Goal: Task Accomplishment & Management: Complete application form

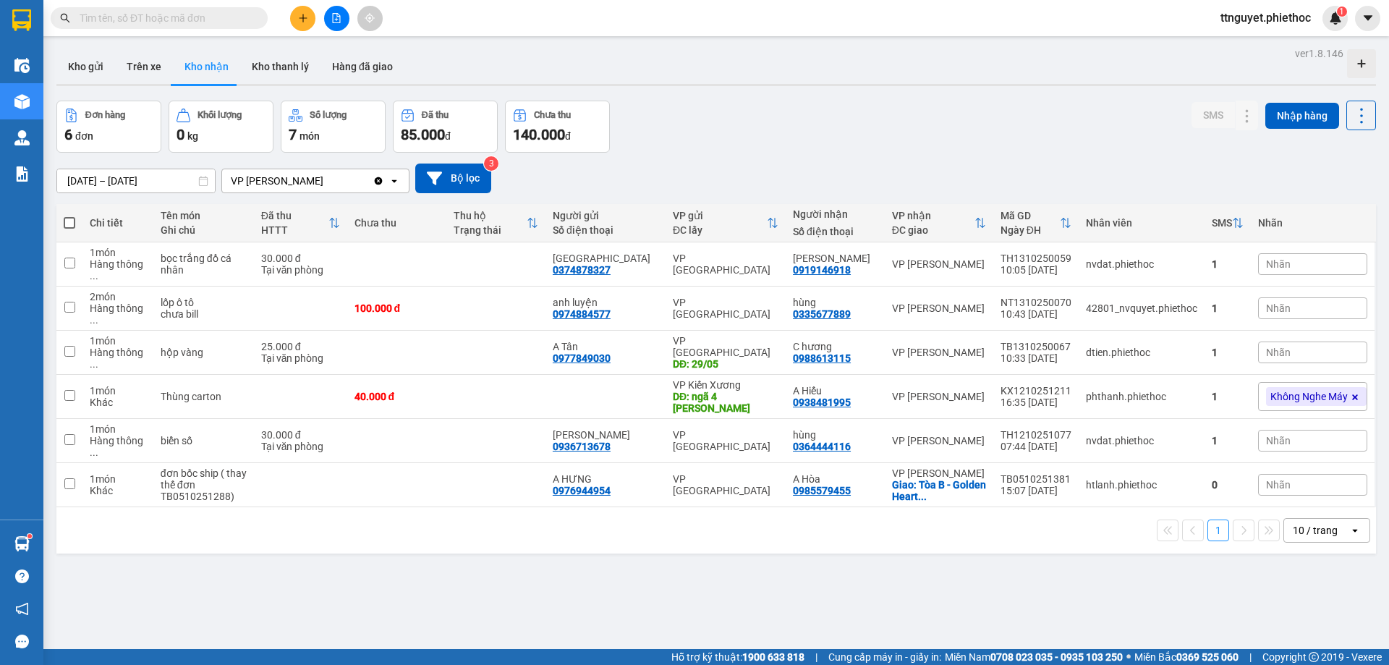
click at [212, 17] on input "text" at bounding box center [165, 18] width 171 height 16
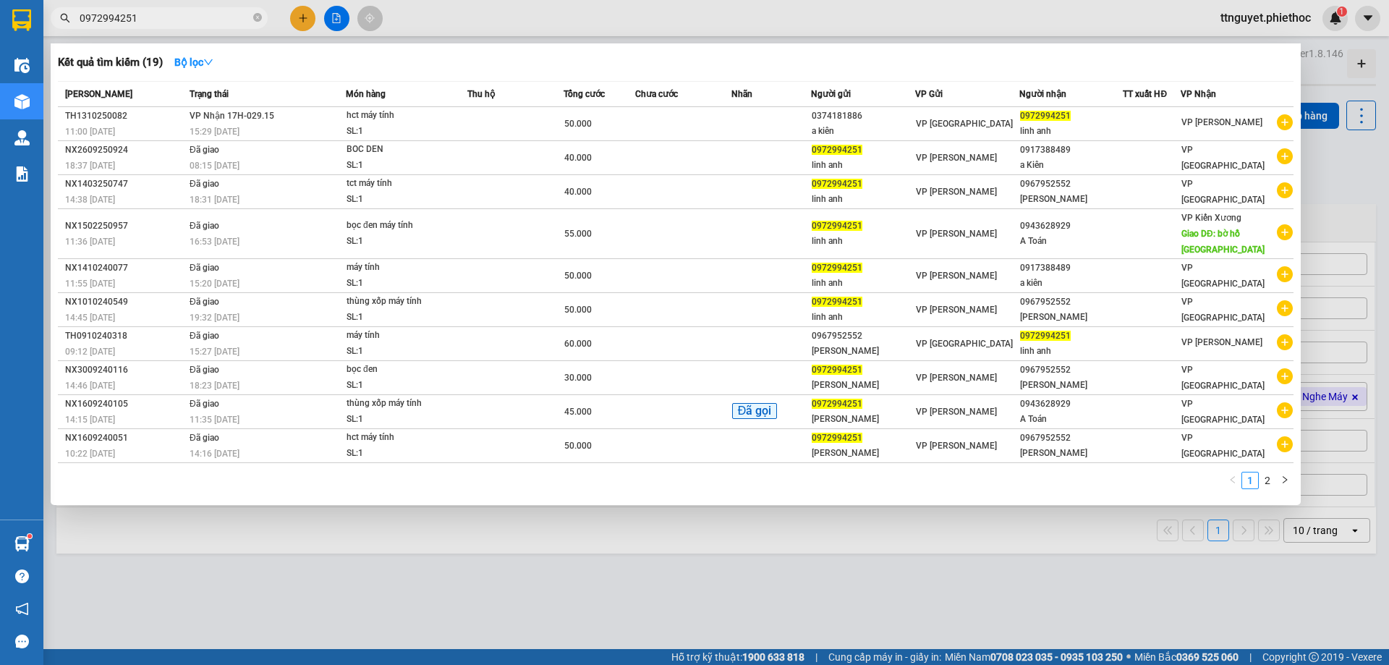
type input "0972994251"
click at [408, 574] on div at bounding box center [694, 332] width 1389 height 665
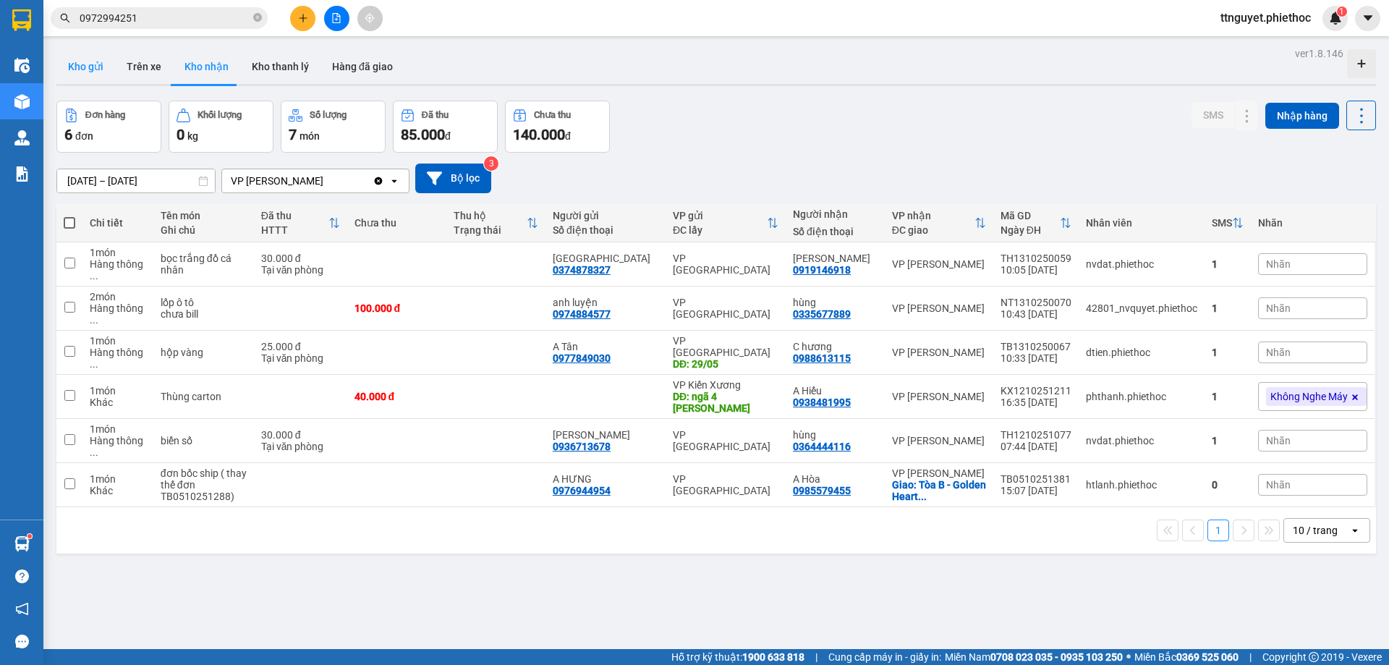
click at [91, 62] on button "Kho gửi" at bounding box center [85, 66] width 59 height 35
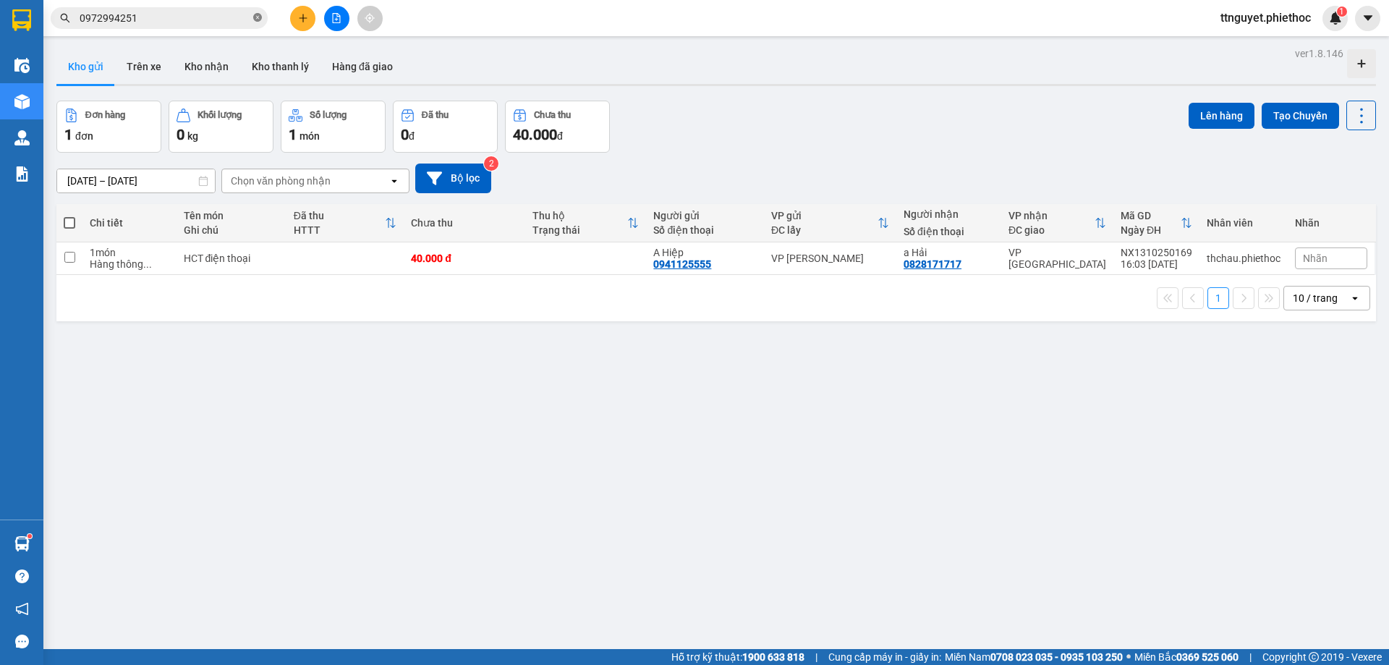
click at [253, 17] on icon "close-circle" at bounding box center [257, 17] width 9 height 9
click at [186, 65] on button "Kho nhận" at bounding box center [206, 66] width 67 height 35
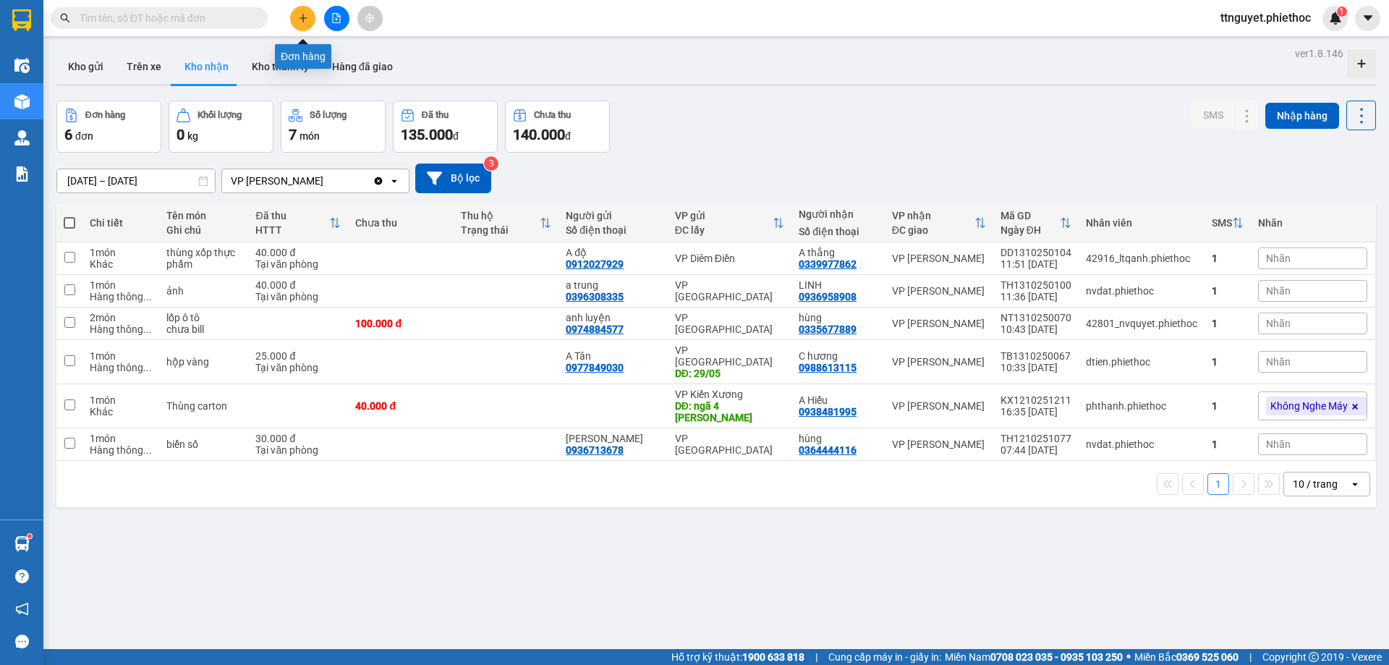
click at [295, 14] on button at bounding box center [302, 18] width 25 height 25
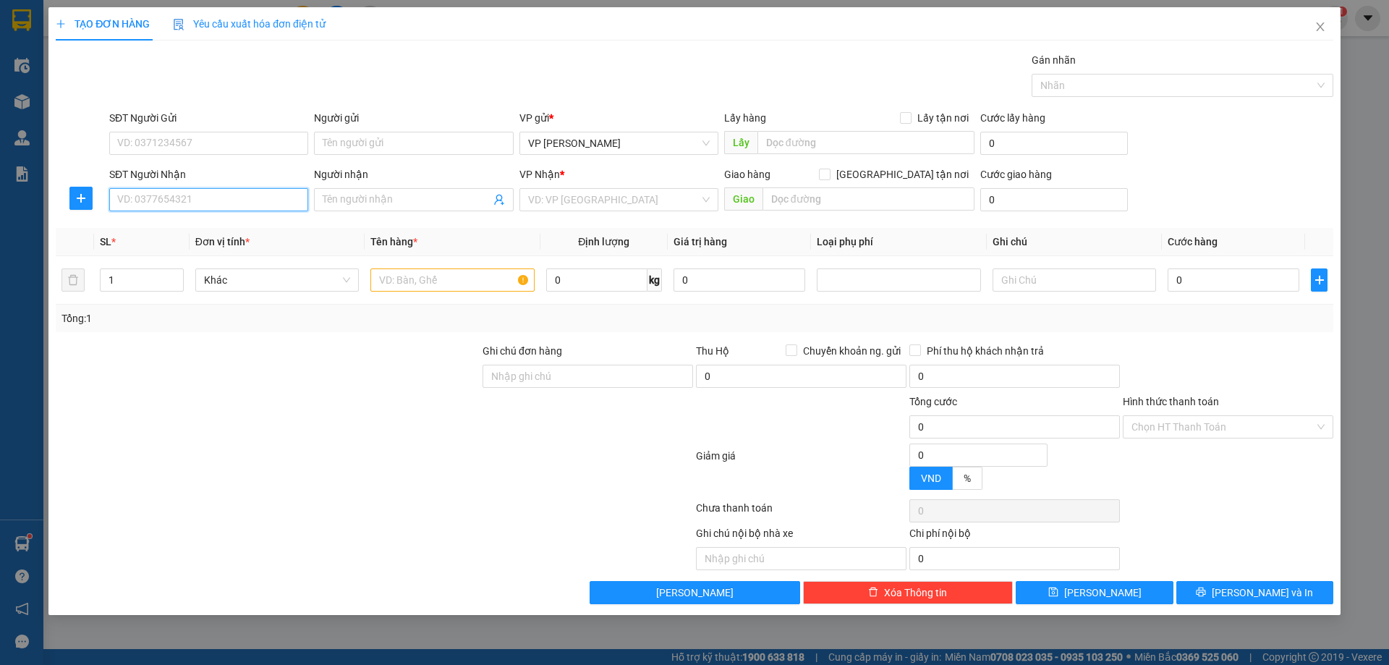
click at [191, 201] on input "SĐT Người Nhận" at bounding box center [208, 199] width 199 height 23
click at [174, 136] on input "SĐT Người Gửi" at bounding box center [208, 143] width 199 height 23
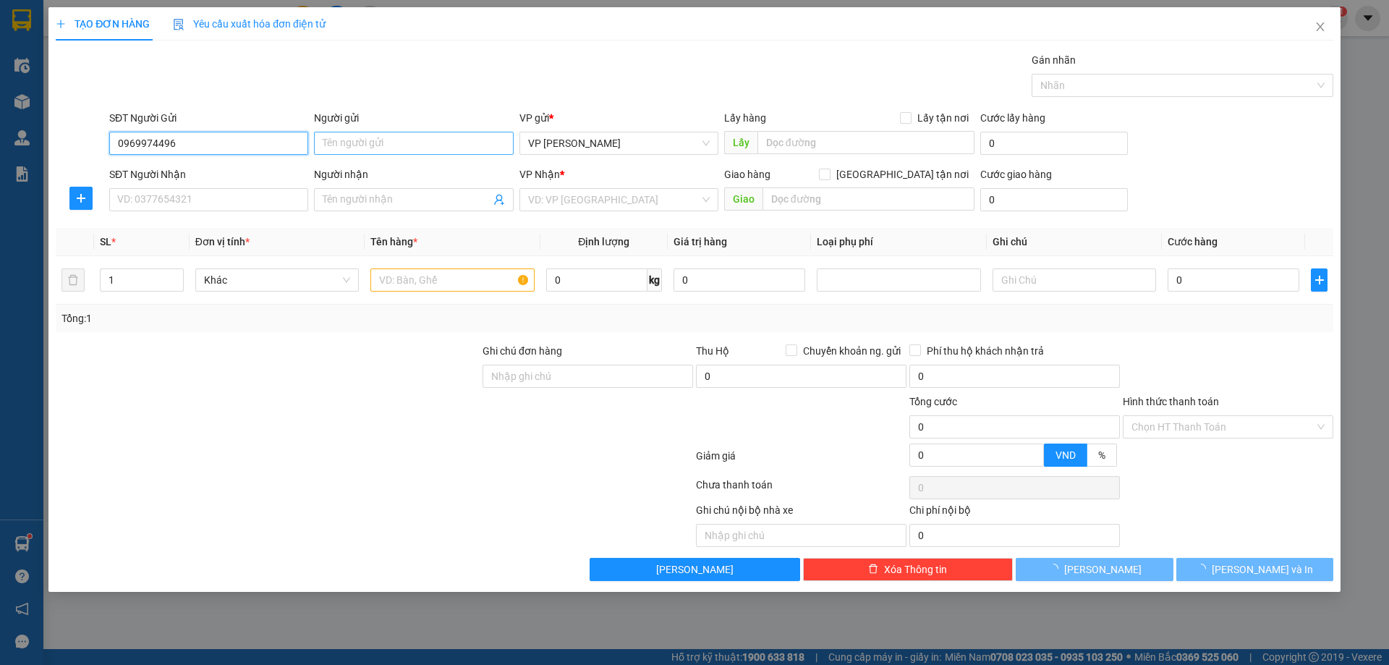
type input "0969974496"
click at [355, 145] on input "Người gửi" at bounding box center [413, 143] width 199 height 23
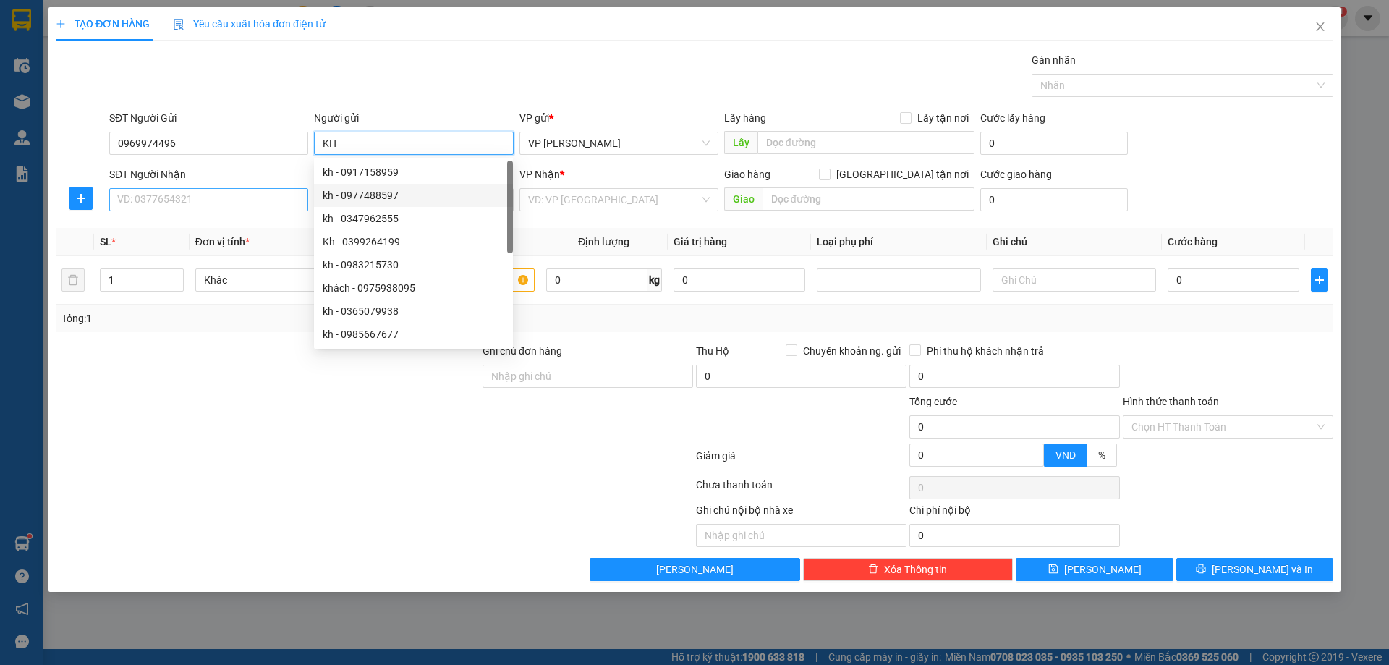
type input "KH"
click at [216, 203] on input "SĐT Người Nhận" at bounding box center [208, 199] width 199 height 23
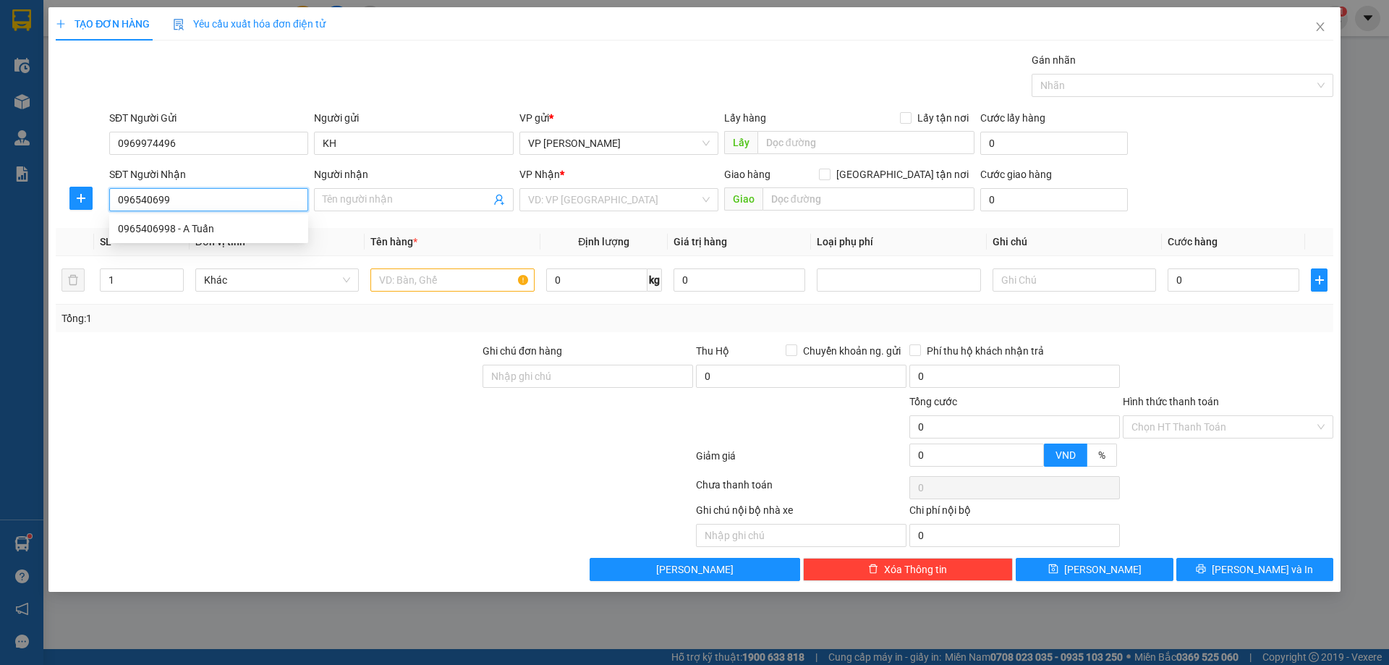
type input "0965406998"
click at [199, 223] on div "0965406998 - A Tuấn" at bounding box center [209, 229] width 182 height 16
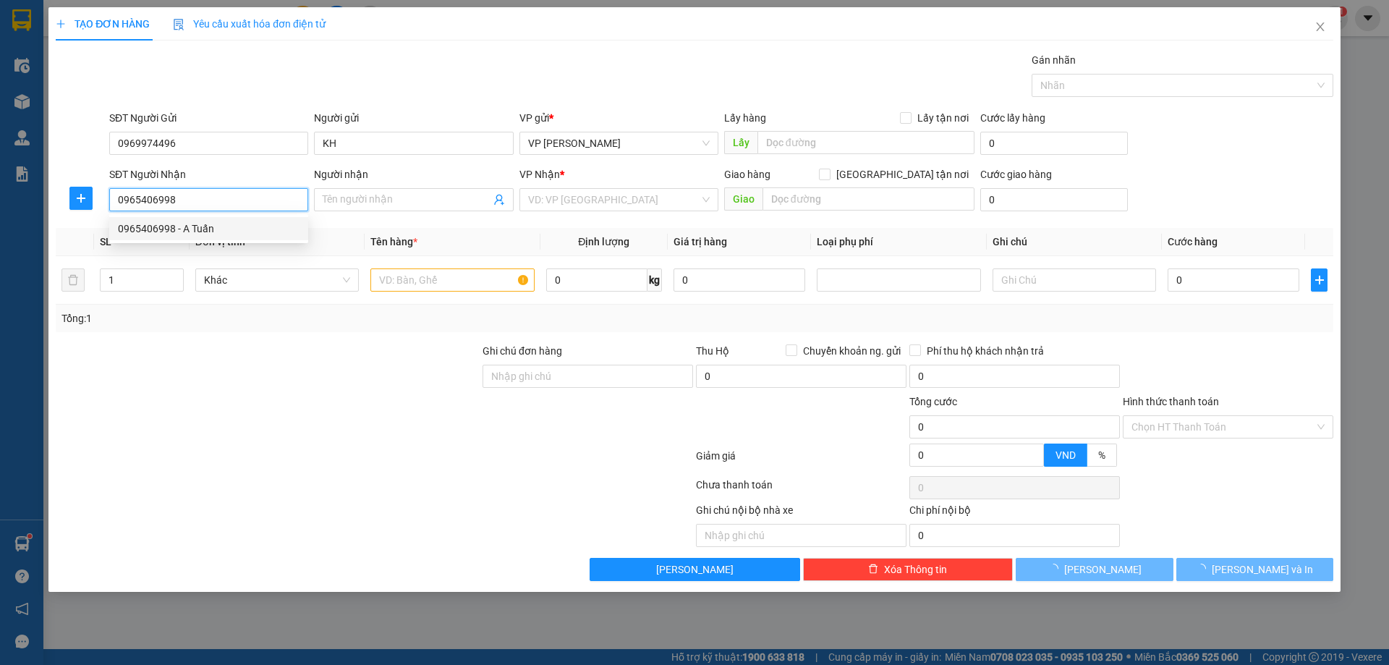
type input "A Tuấn"
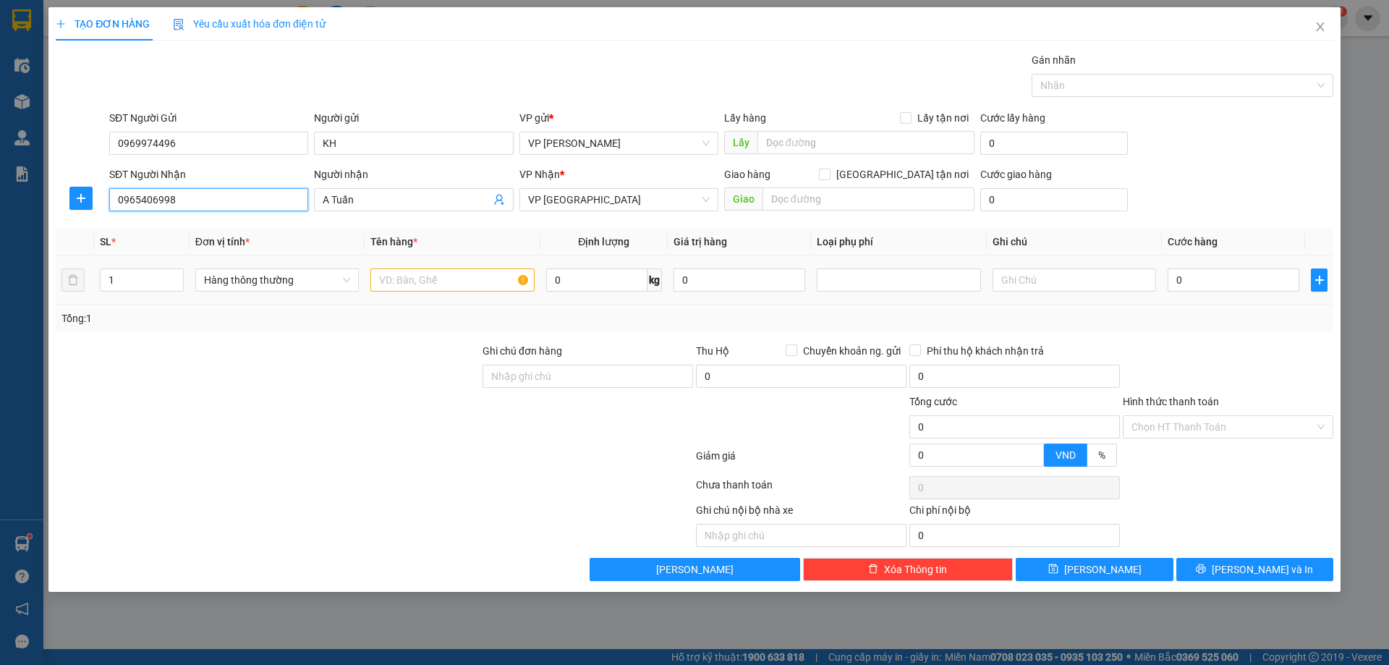
type input "0965406998"
click at [447, 273] on input "text" at bounding box center [452, 279] width 164 height 23
type input "HCT"
click at [1191, 281] on input "0" at bounding box center [1234, 279] width 132 height 23
type input "02"
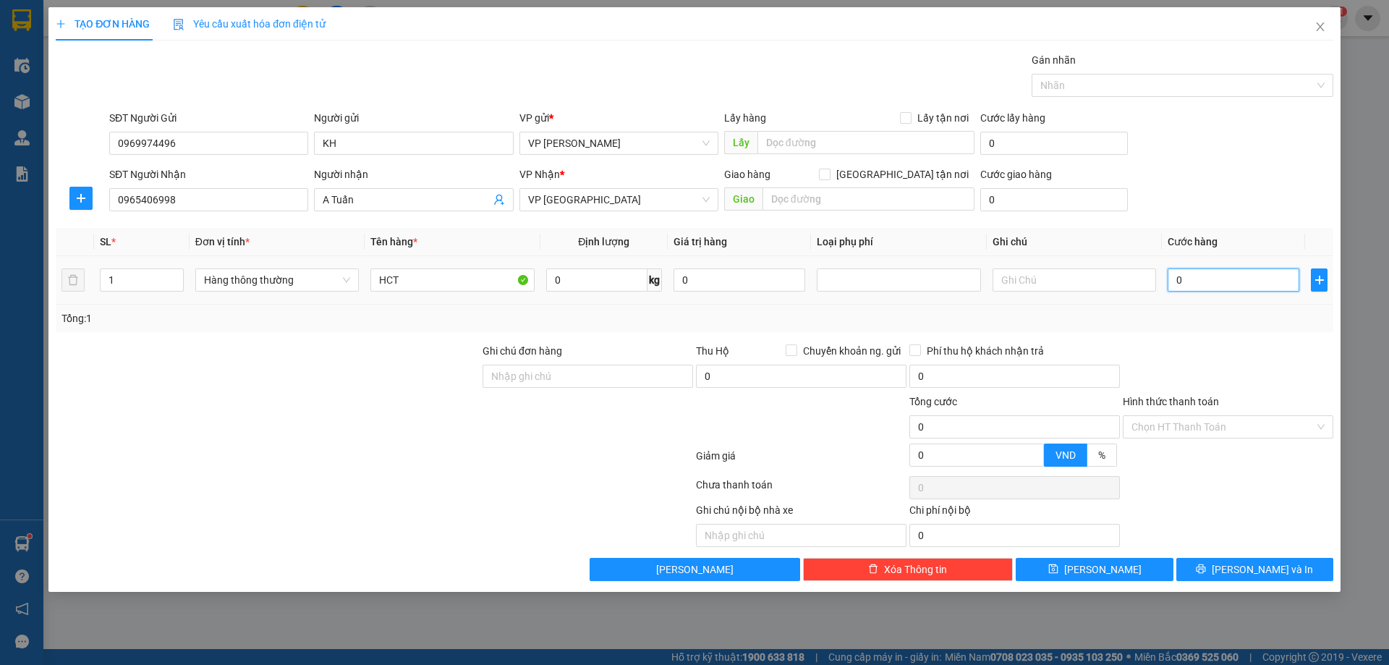
type input "2"
type input "025"
type input "25"
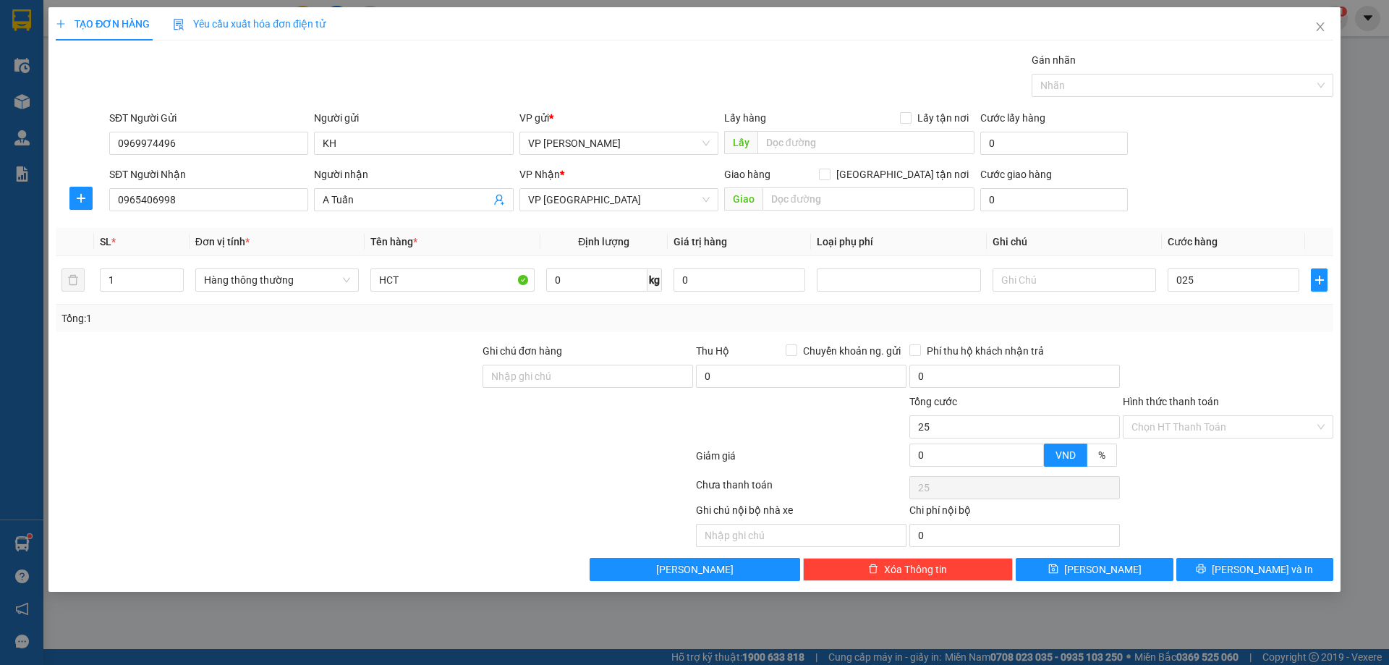
type input "25.000"
click at [1225, 368] on div at bounding box center [1228, 368] width 213 height 51
click at [1200, 575] on button "[PERSON_NAME] và In" at bounding box center [1255, 569] width 157 height 23
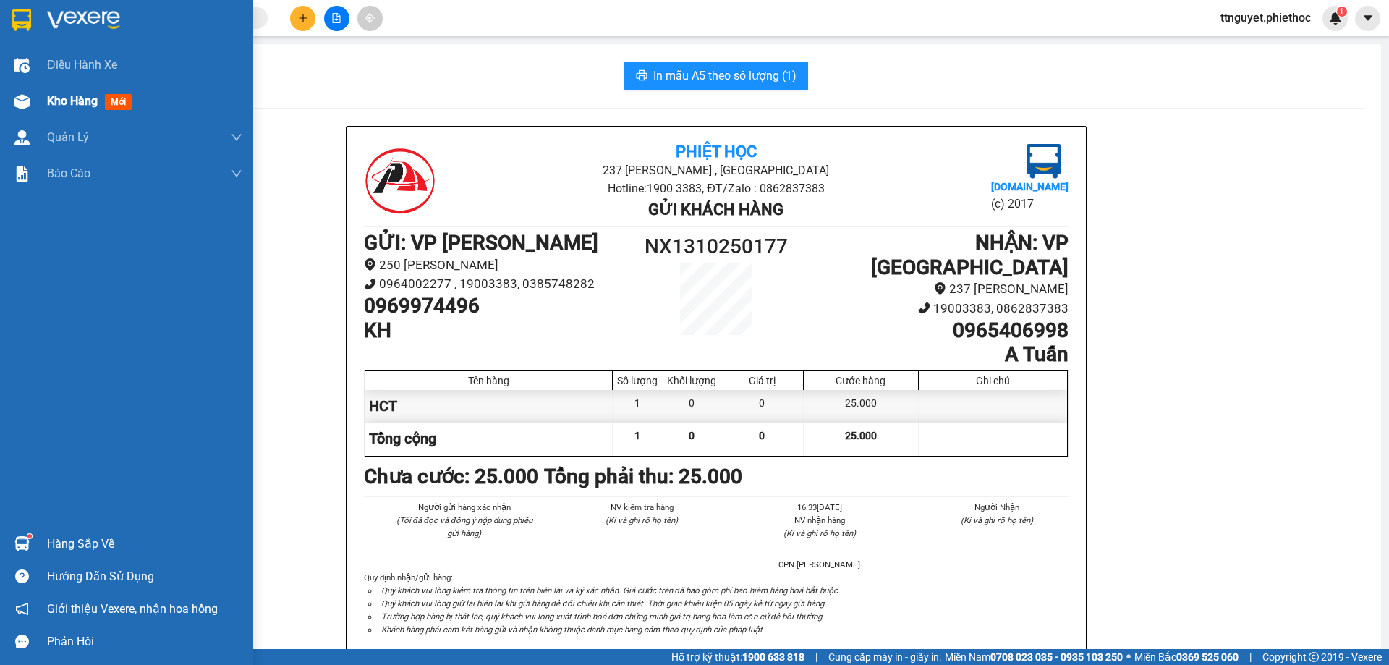
click at [25, 90] on div at bounding box center [21, 101] width 25 height 25
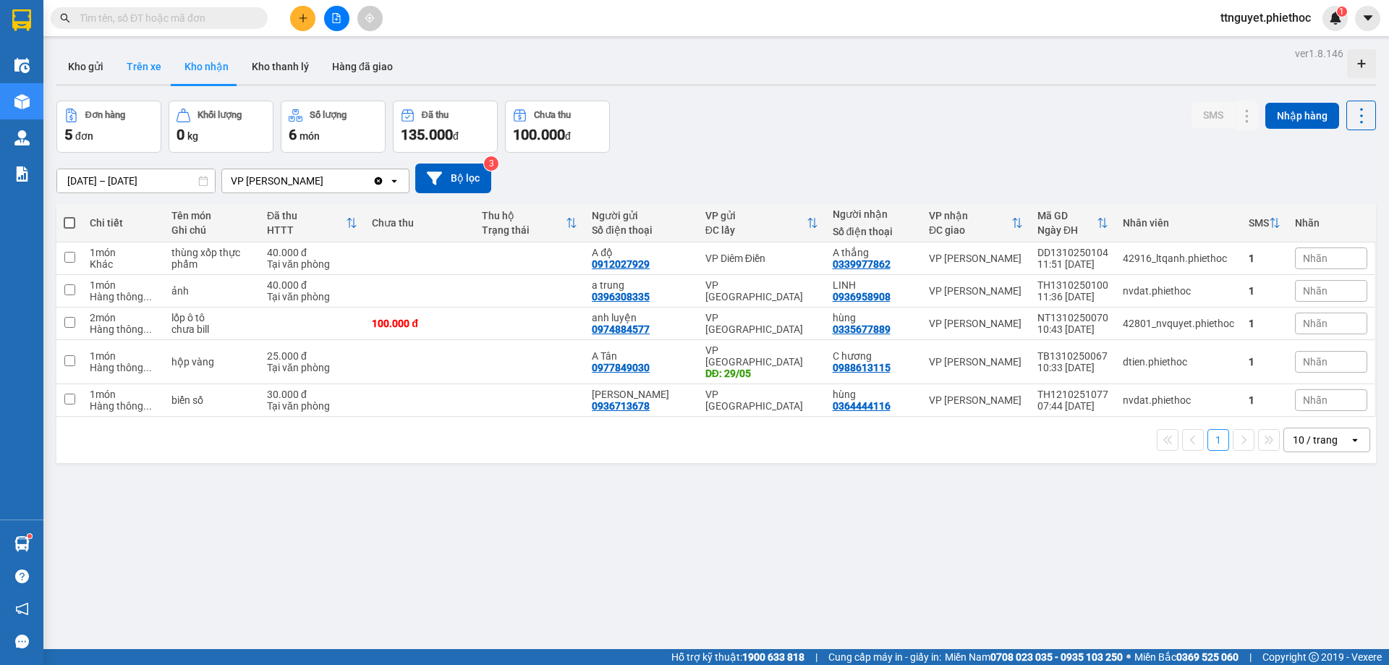
click at [146, 72] on button "Trên xe" at bounding box center [144, 66] width 58 height 35
type input "[DATE] – [DATE]"
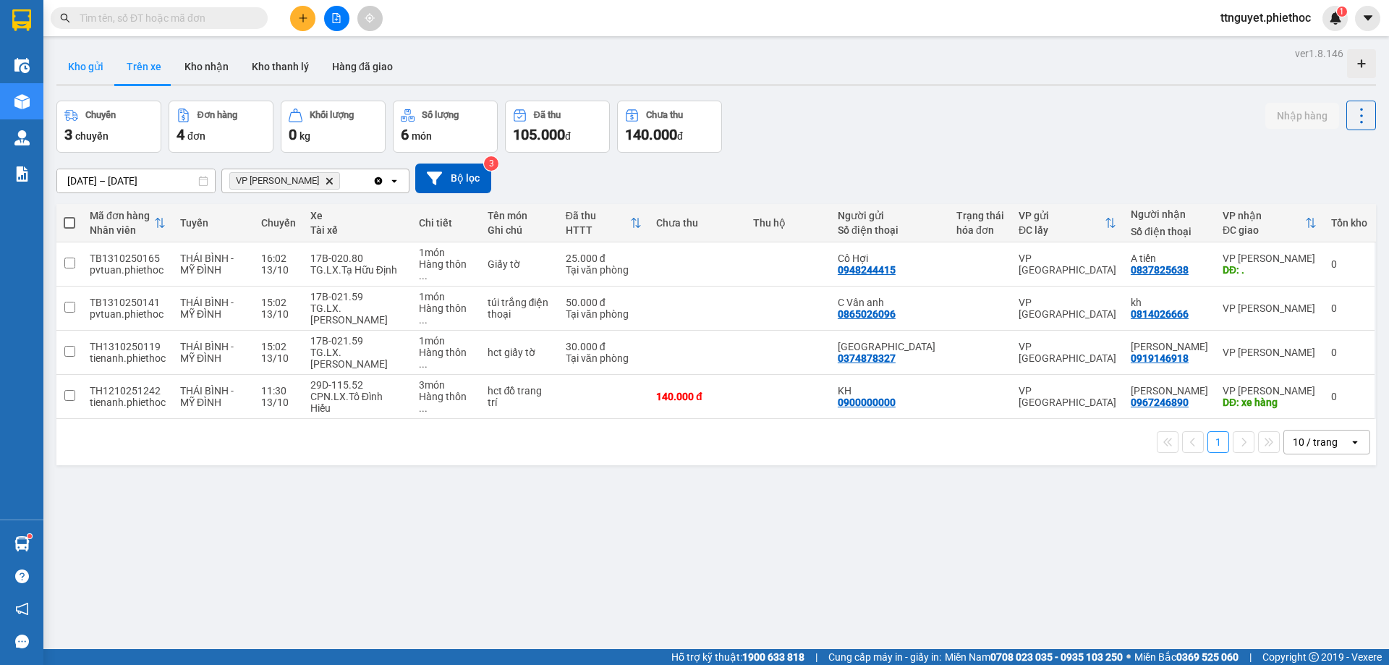
click at [82, 67] on button "Kho gửi" at bounding box center [85, 66] width 59 height 35
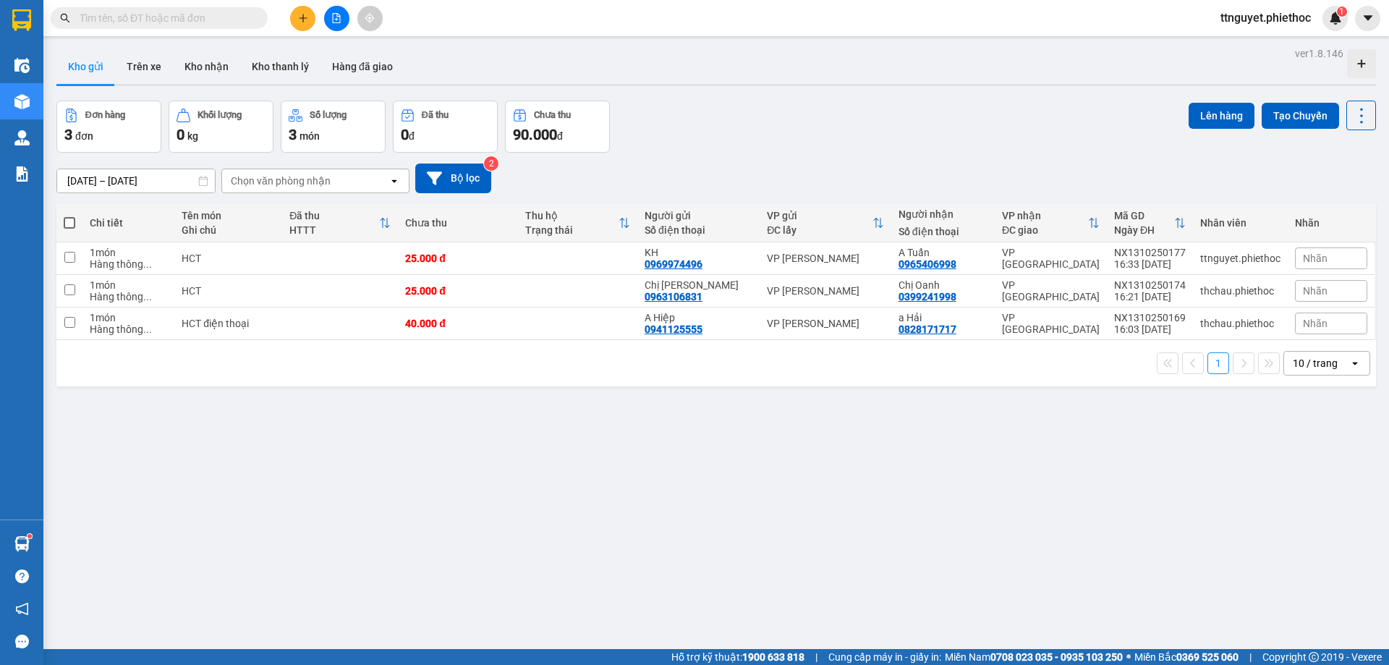
click at [72, 222] on span at bounding box center [70, 223] width 12 height 12
click at [69, 216] on input "checkbox" at bounding box center [69, 216] width 0 height 0
checkbox input "true"
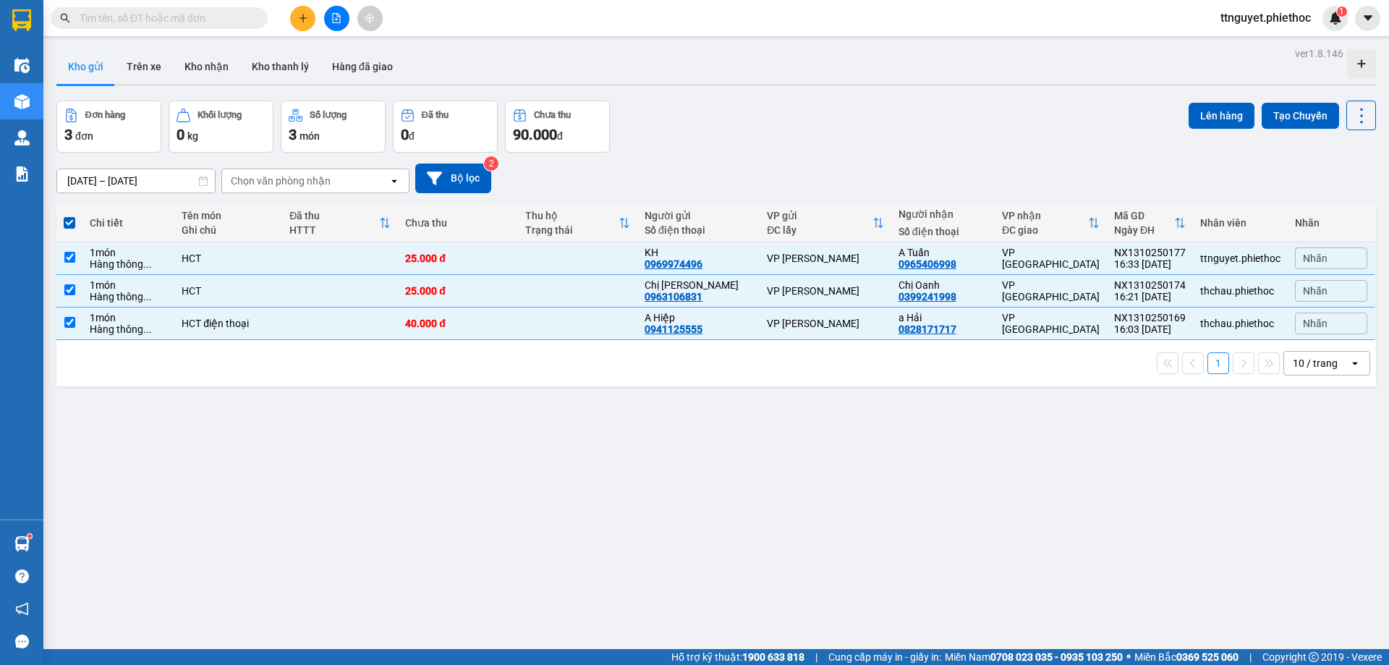
click at [1219, 98] on div "ver 1.8.146 Kho gửi Trên xe Kho nhận Kho thanh [PERSON_NAME] đã giao Đơn hàng 3…" at bounding box center [716, 375] width 1331 height 665
click at [1218, 111] on button "Lên hàng" at bounding box center [1222, 116] width 66 height 26
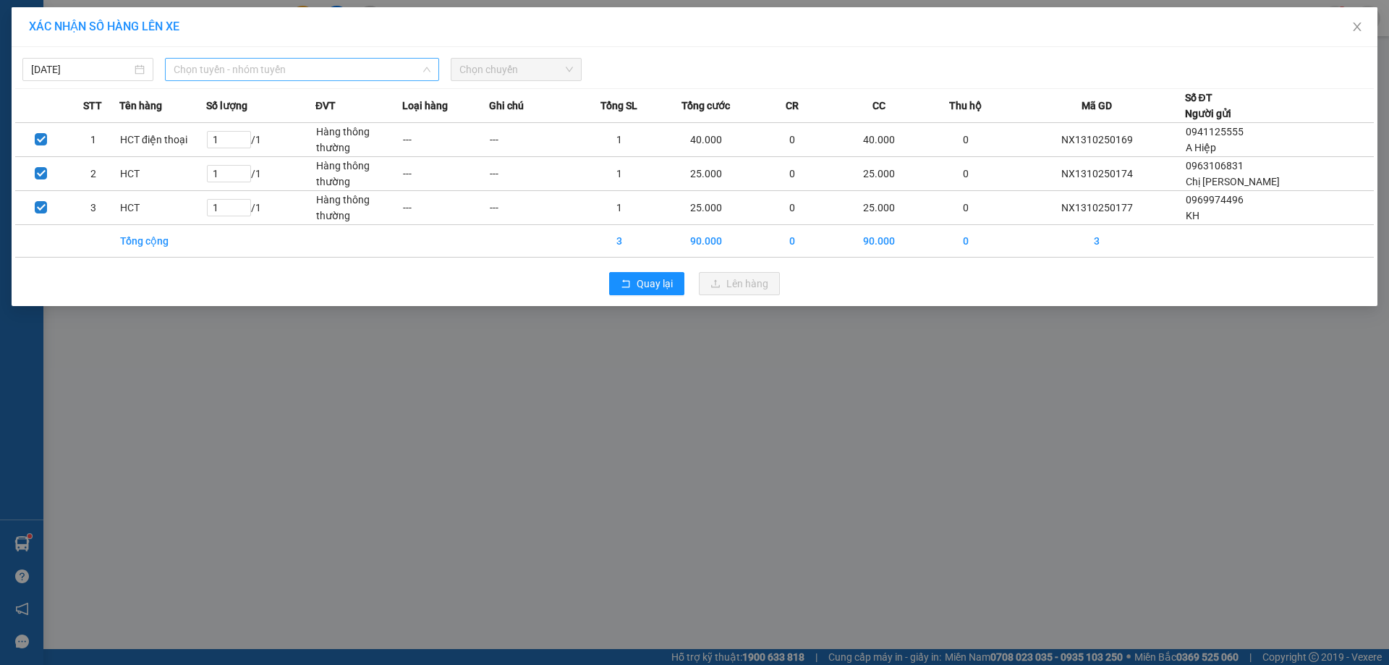
click at [236, 73] on span "Chọn tuyến - nhóm tuyến" at bounding box center [302, 70] width 257 height 22
type input "1978"
click at [236, 73] on input "1978" at bounding box center [297, 70] width 247 height 22
click at [195, 339] on div "XÁC NHẬN SỐ HÀNG LÊN XE [DATE] Chọn tuyến - nhóm tuyến LỌC THEO Nhóm tuyến Tuyế…" at bounding box center [694, 332] width 1389 height 665
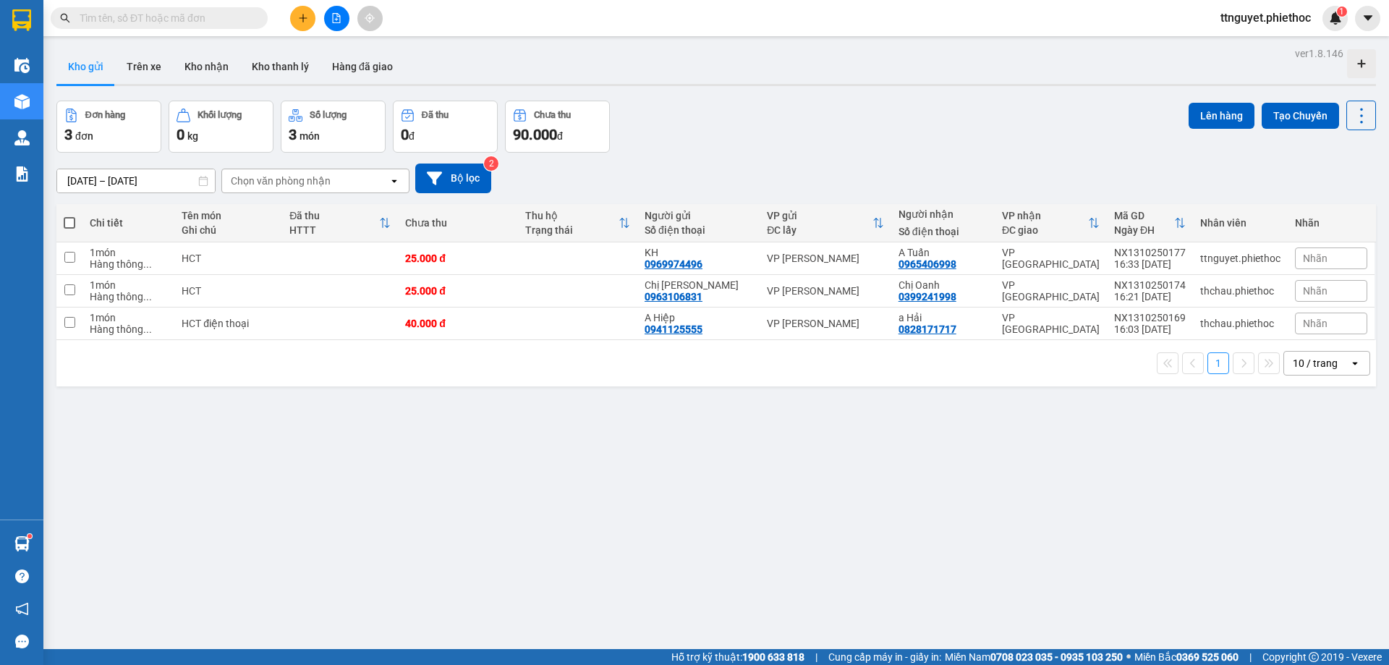
click at [68, 224] on span at bounding box center [70, 223] width 12 height 12
click at [69, 216] on input "checkbox" at bounding box center [69, 216] width 0 height 0
checkbox input "true"
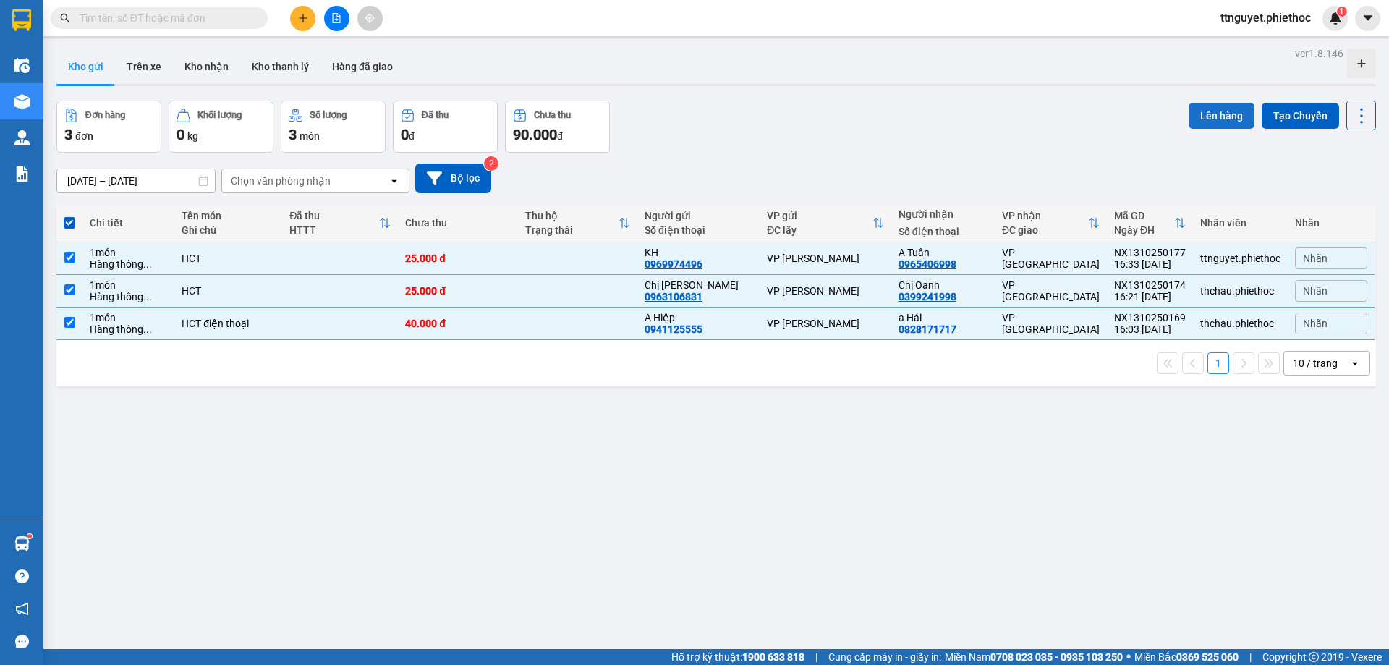
click at [1208, 119] on button "Lên hàng" at bounding box center [1222, 116] width 66 height 26
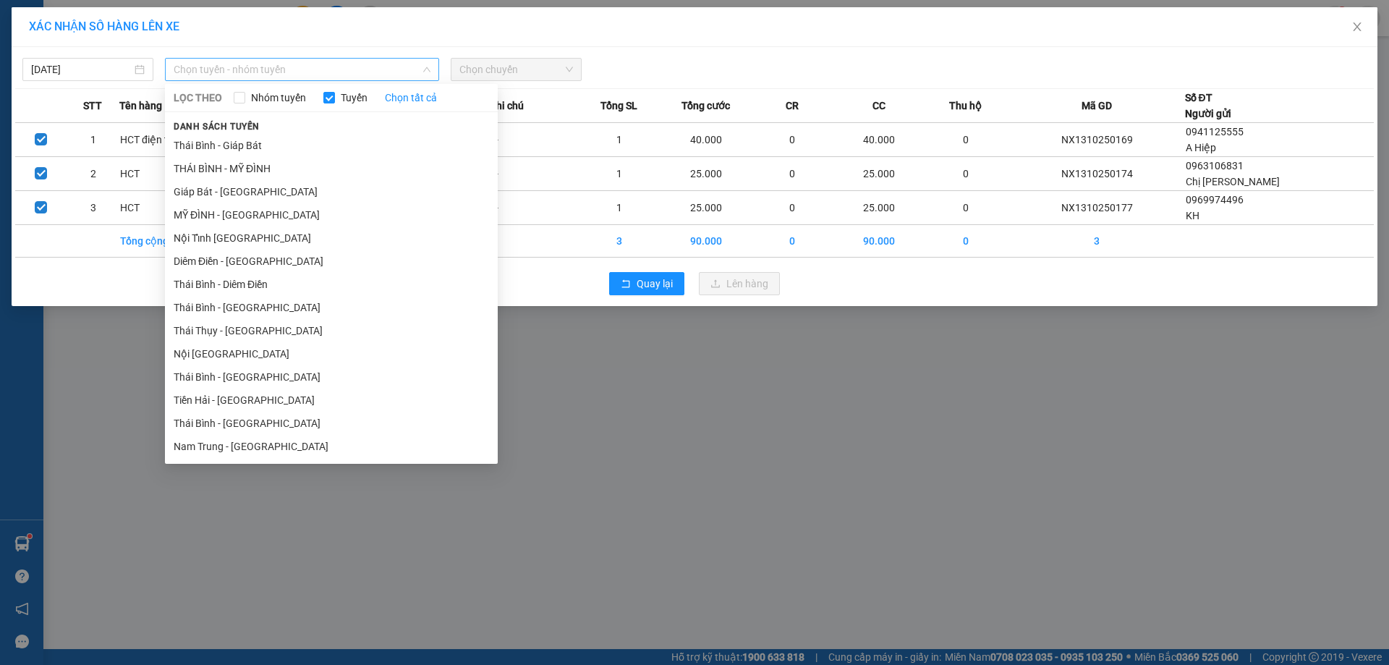
click at [232, 71] on span "Chọn tuyến - nhóm tuyến" at bounding box center [302, 70] width 257 height 22
click at [196, 216] on li "MỸ ĐÌNH - [GEOGRAPHIC_DATA]" at bounding box center [331, 214] width 333 height 23
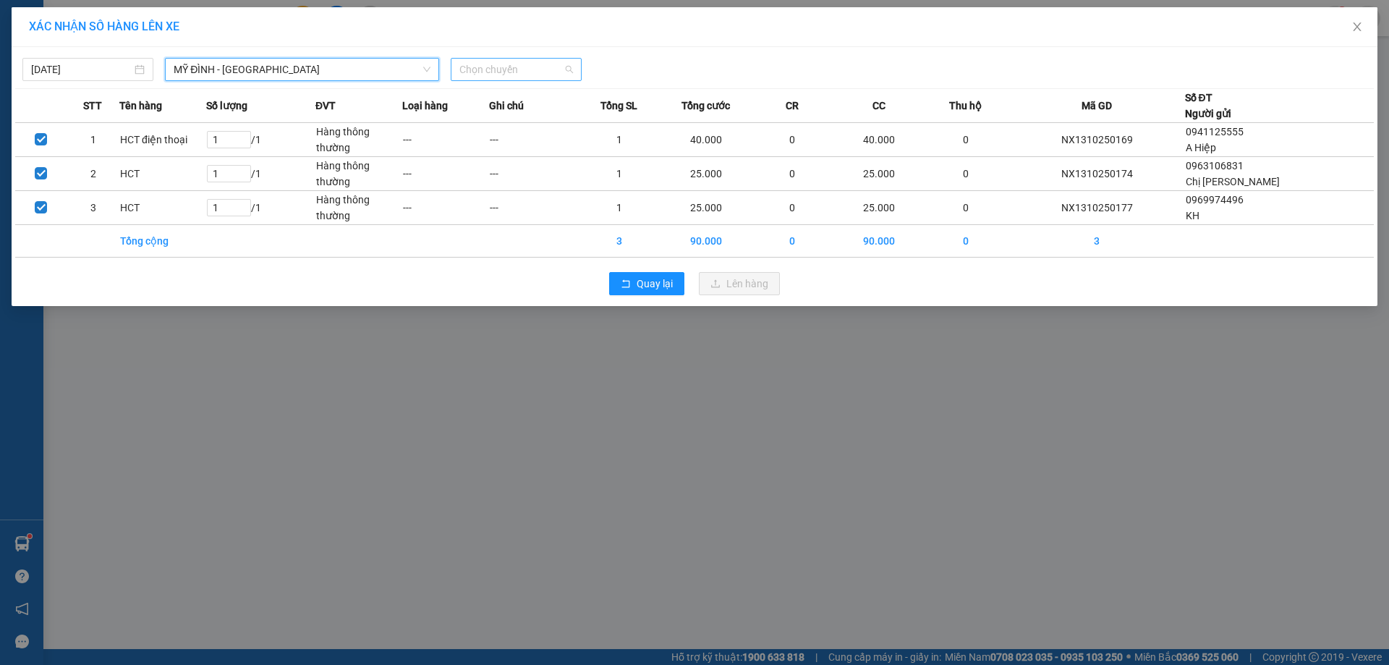
click at [496, 66] on span "Chọn chuyến" at bounding box center [516, 70] width 114 height 22
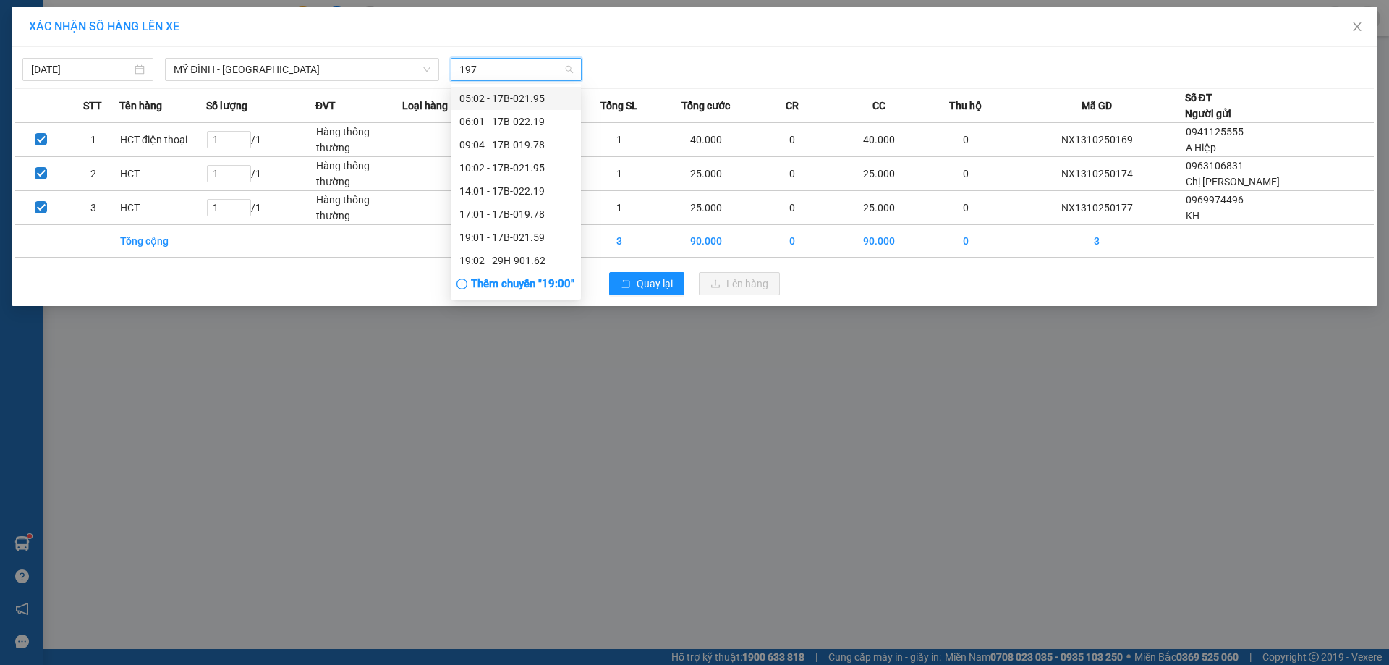
type input "1978"
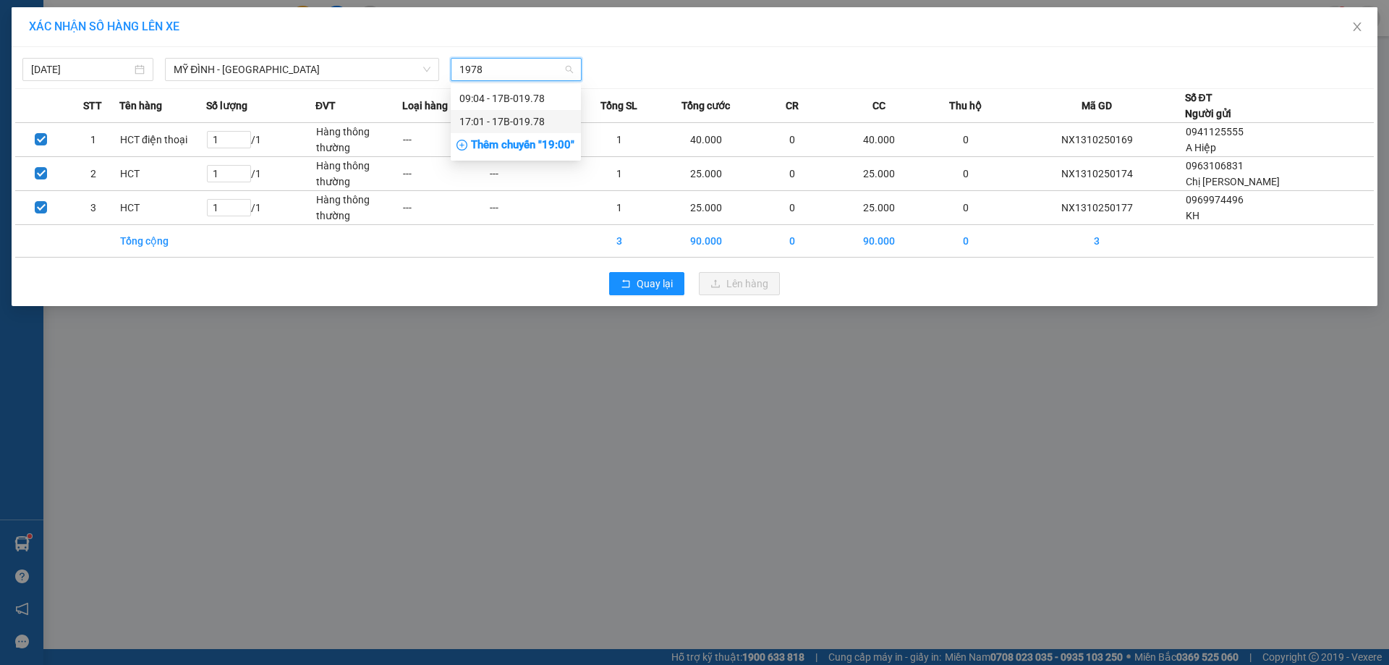
click at [485, 116] on div "17:01 - 17B-019.78" at bounding box center [515, 122] width 113 height 16
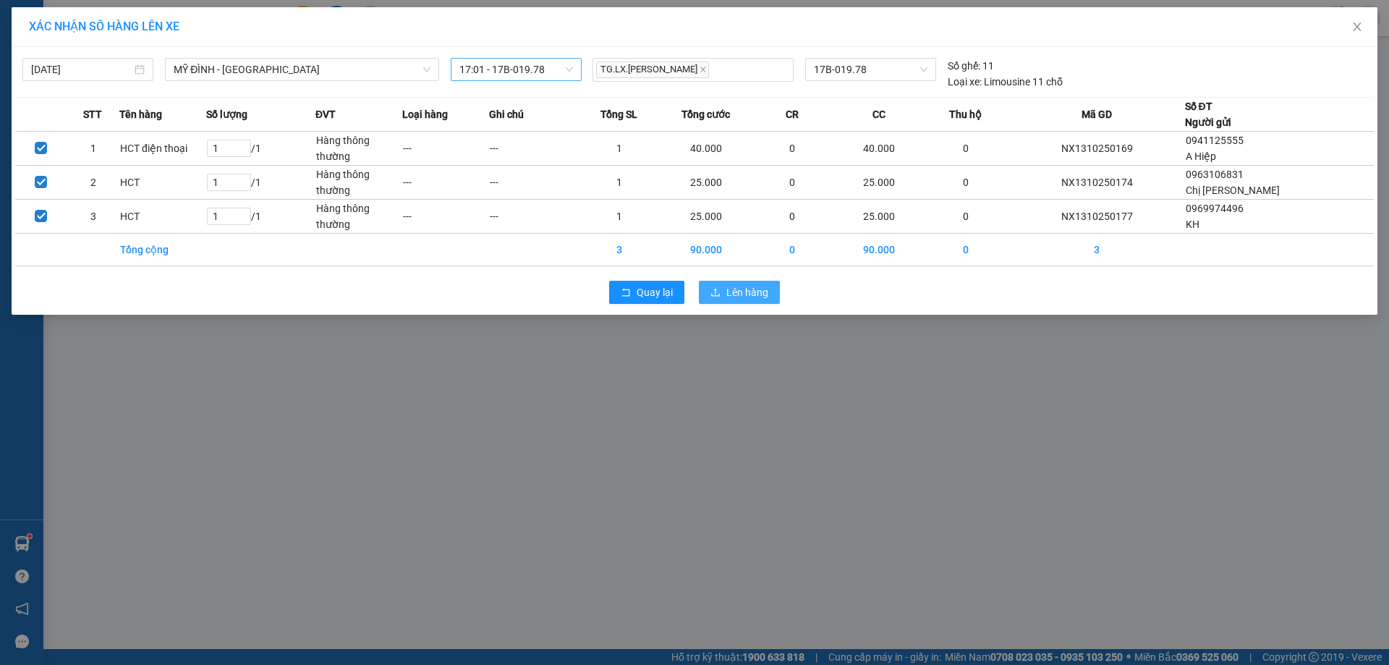
click at [734, 299] on span "Lên hàng" at bounding box center [747, 292] width 42 height 16
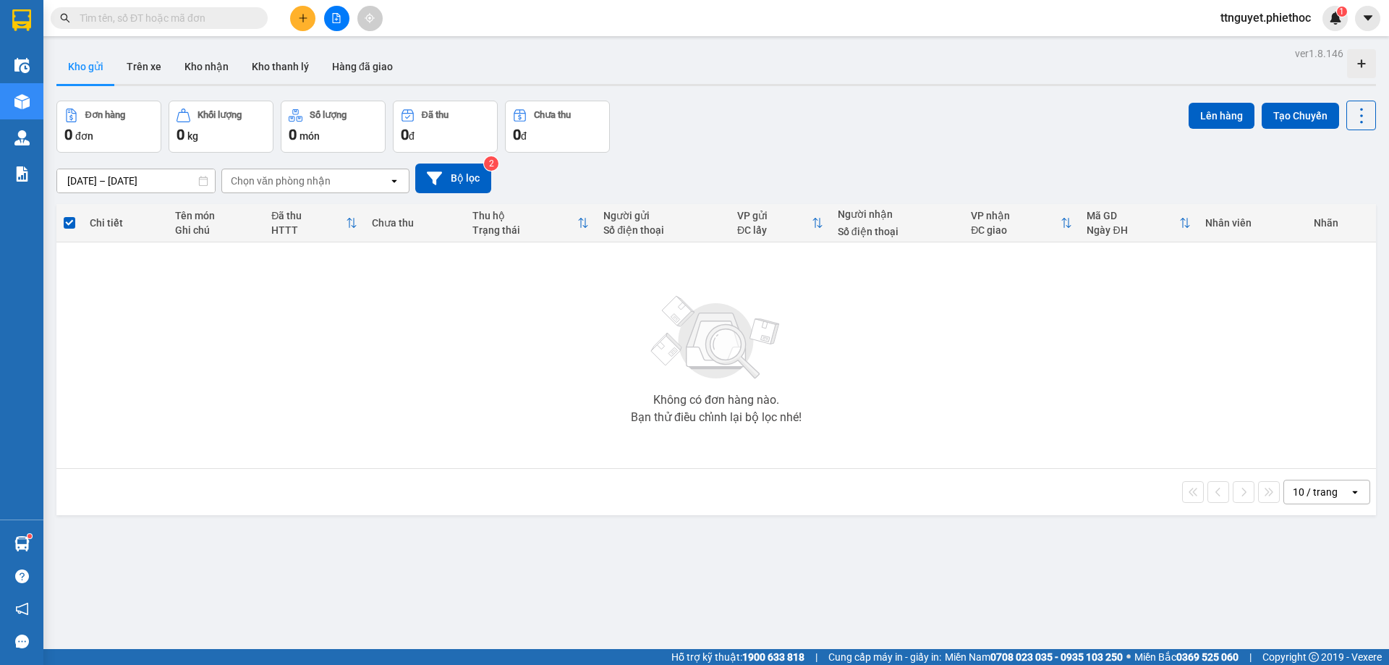
click at [161, 14] on input "text" at bounding box center [165, 18] width 171 height 16
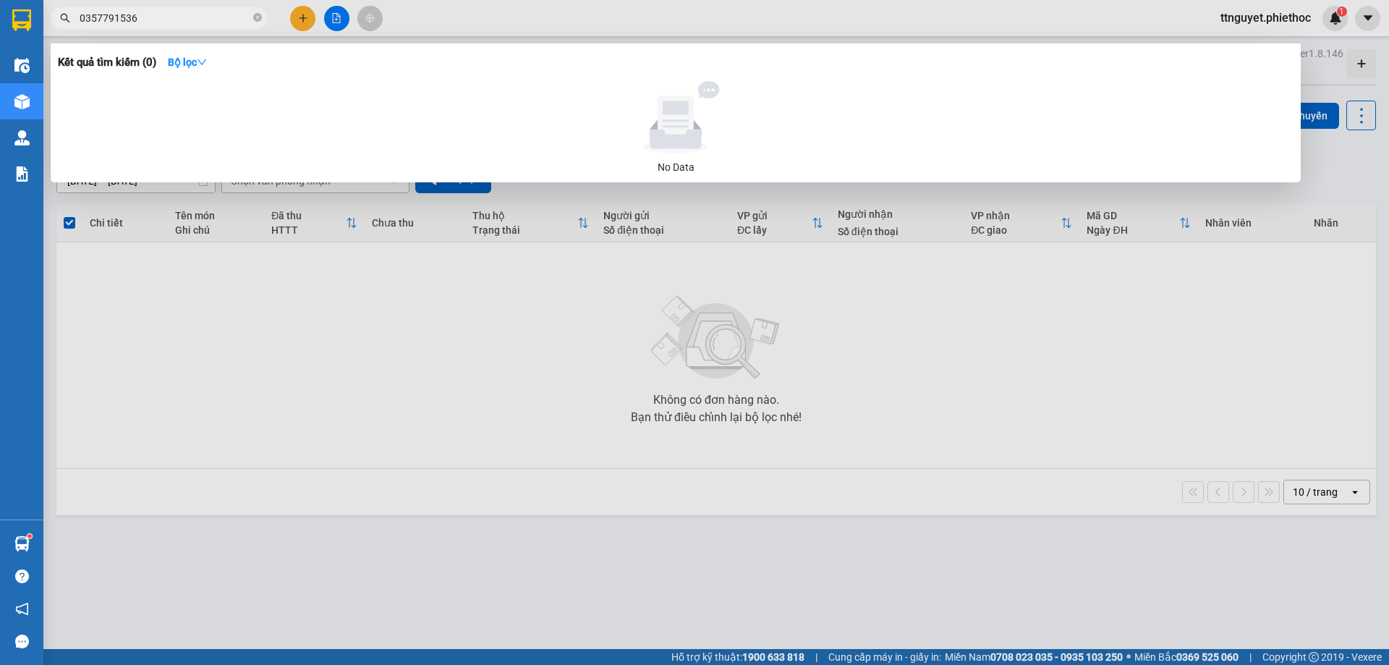
type input "0357791536"
click at [444, 574] on div at bounding box center [694, 332] width 1389 height 665
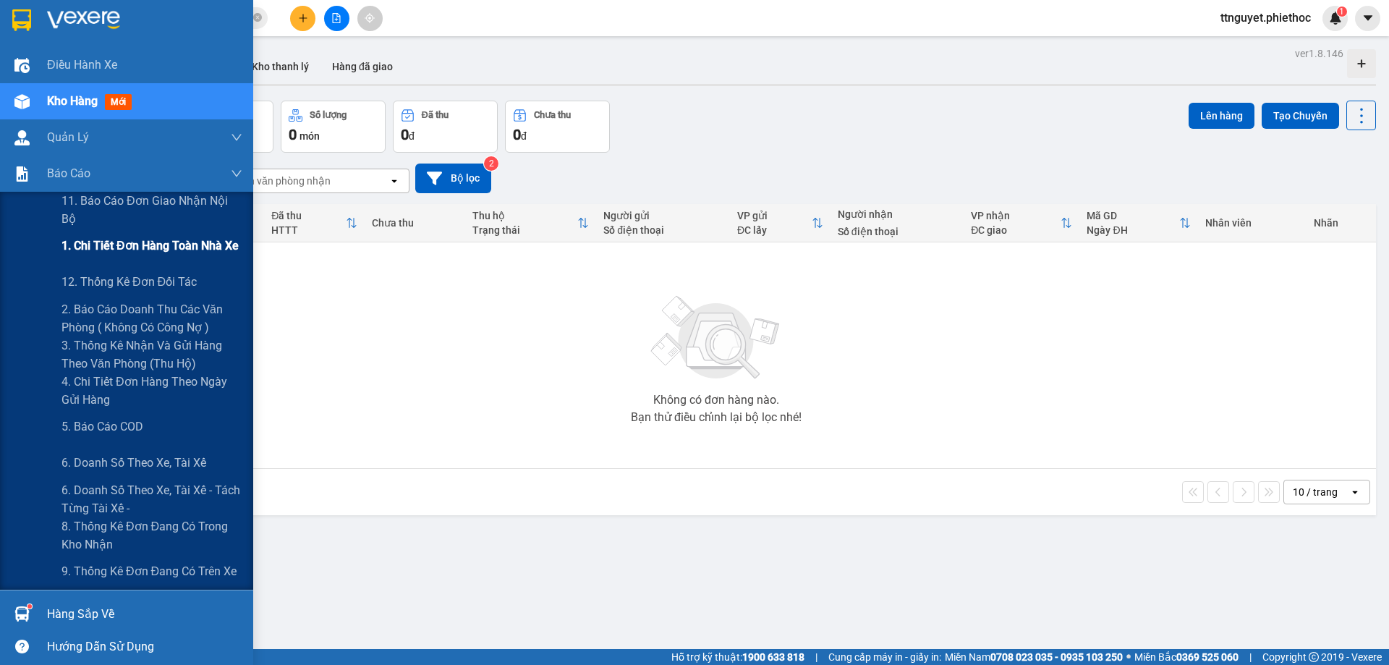
click at [128, 251] on span "1. Chi tiết đơn hàng toàn nhà xe" at bounding box center [150, 246] width 177 height 18
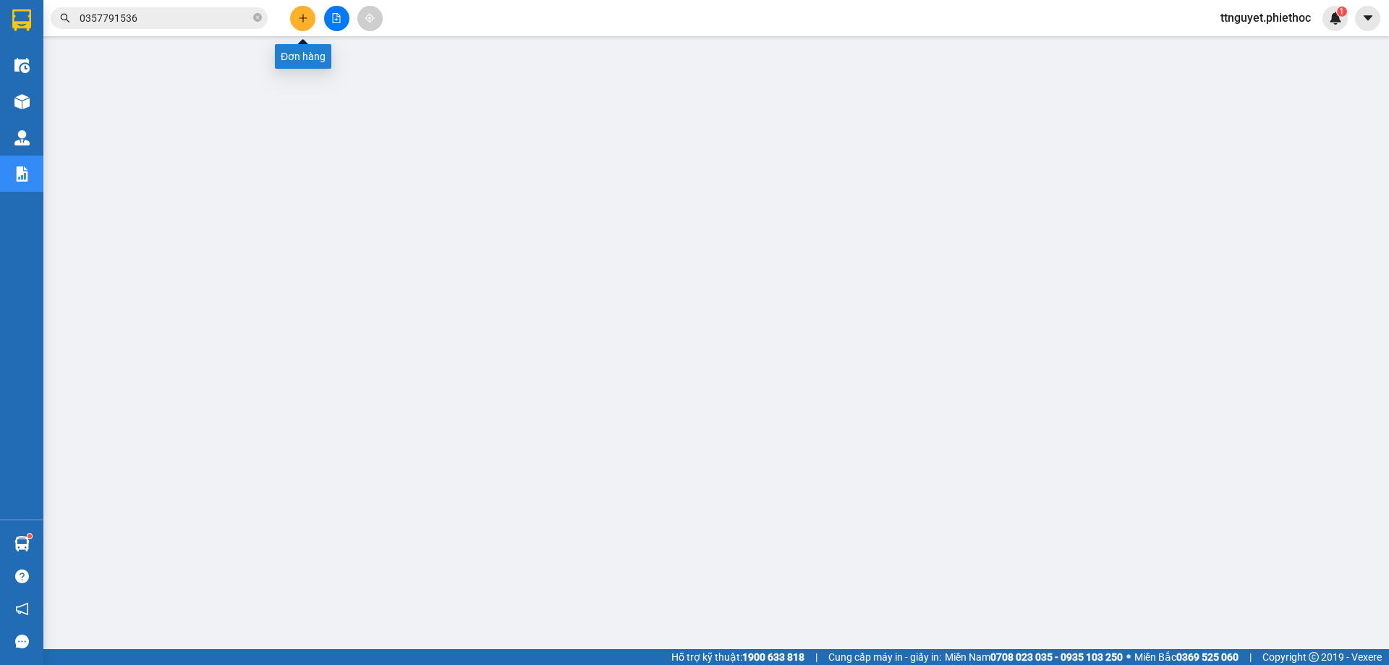
click at [301, 22] on icon "plus" at bounding box center [303, 18] width 10 height 10
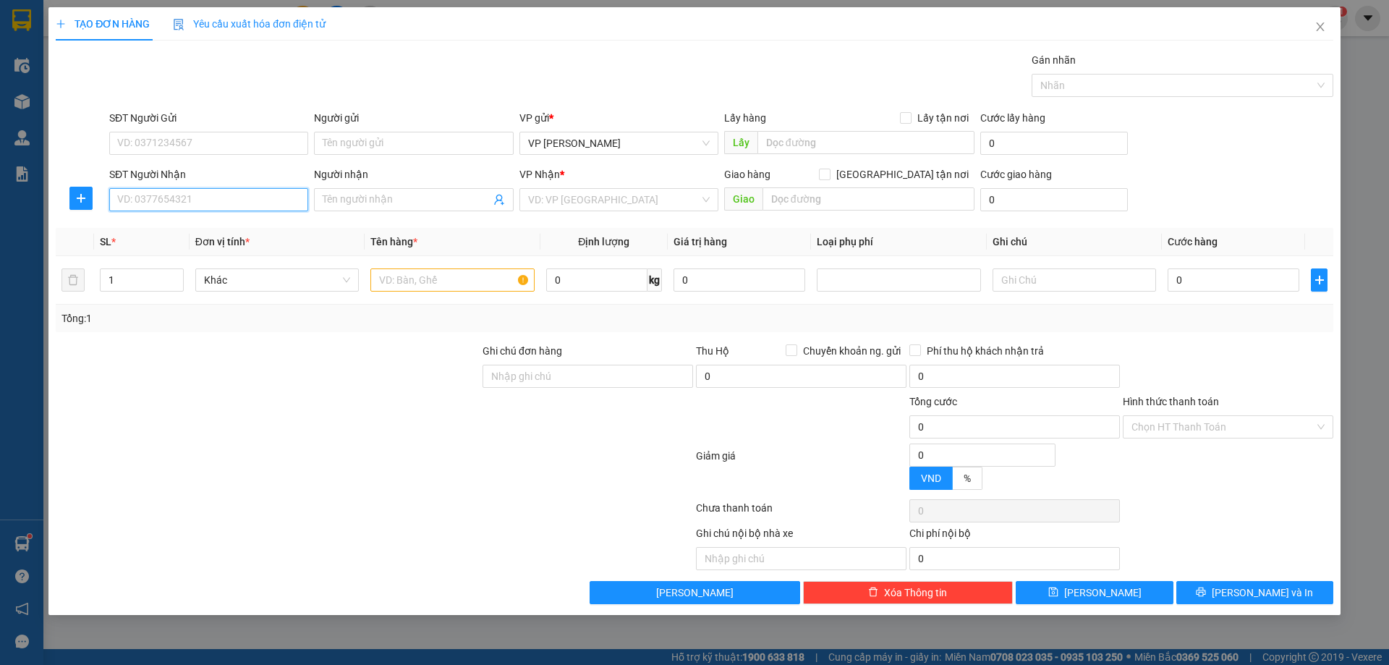
click at [221, 200] on input "SĐT Người Nhận" at bounding box center [208, 199] width 199 height 23
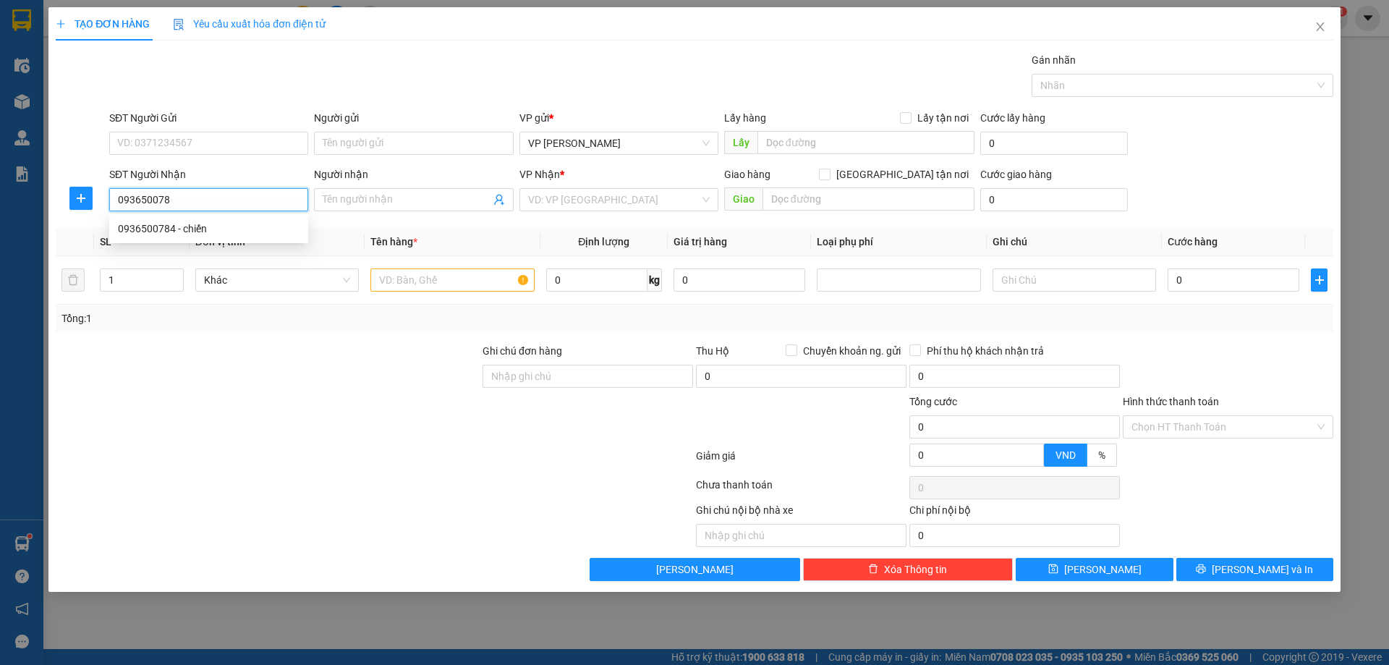
type input "0936500784"
click at [194, 226] on div "0936500784 - chiến" at bounding box center [209, 229] width 182 height 16
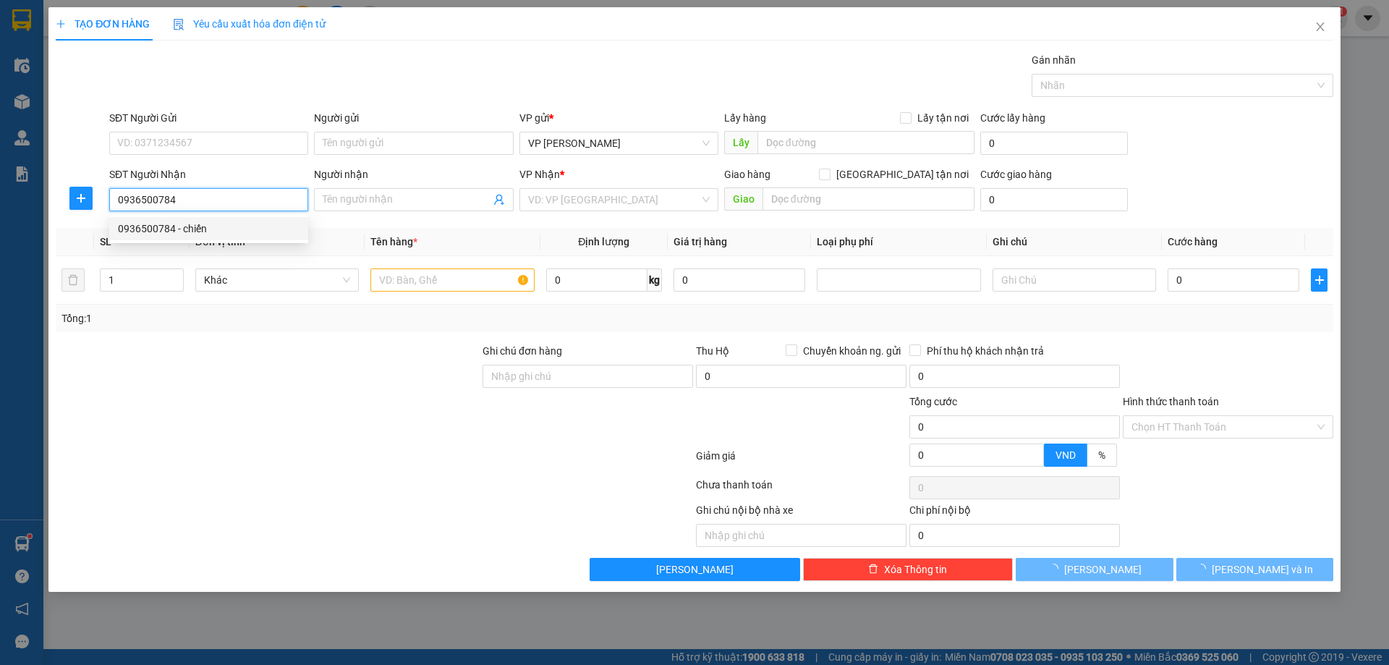
type input "chiến"
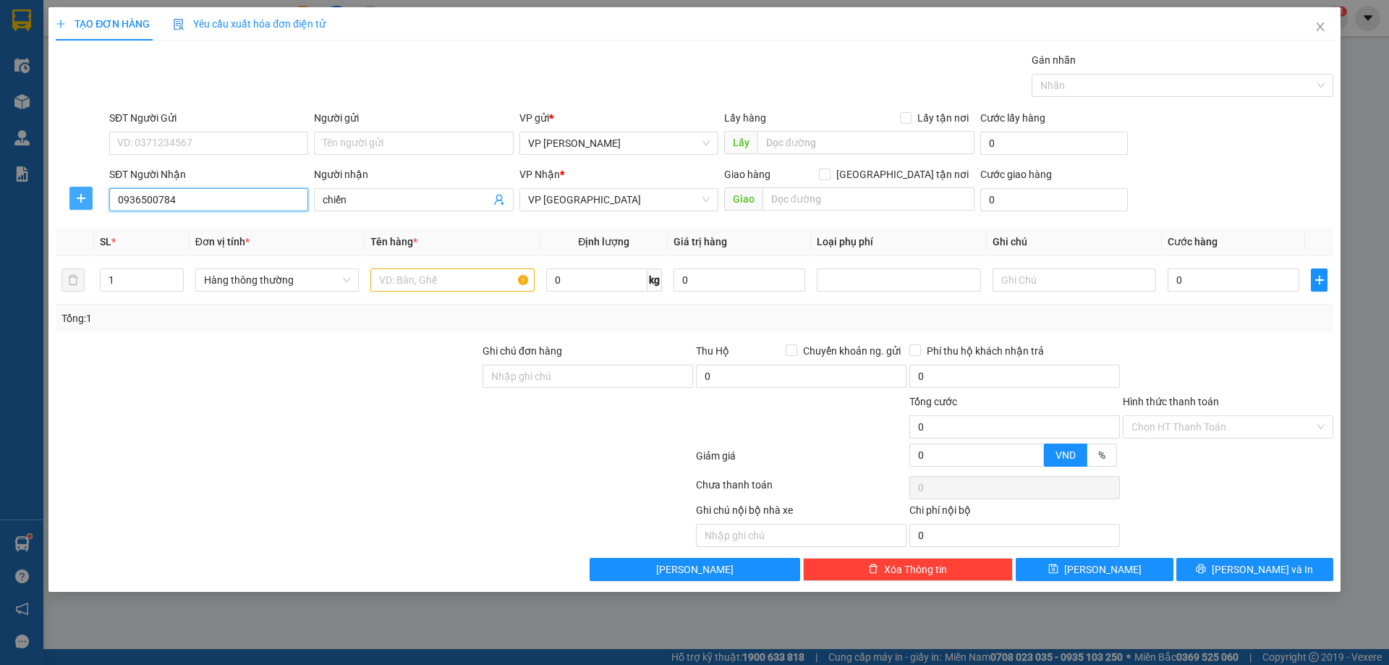
type input "0936500784"
click at [78, 192] on icon "plus" at bounding box center [81, 198] width 12 height 12
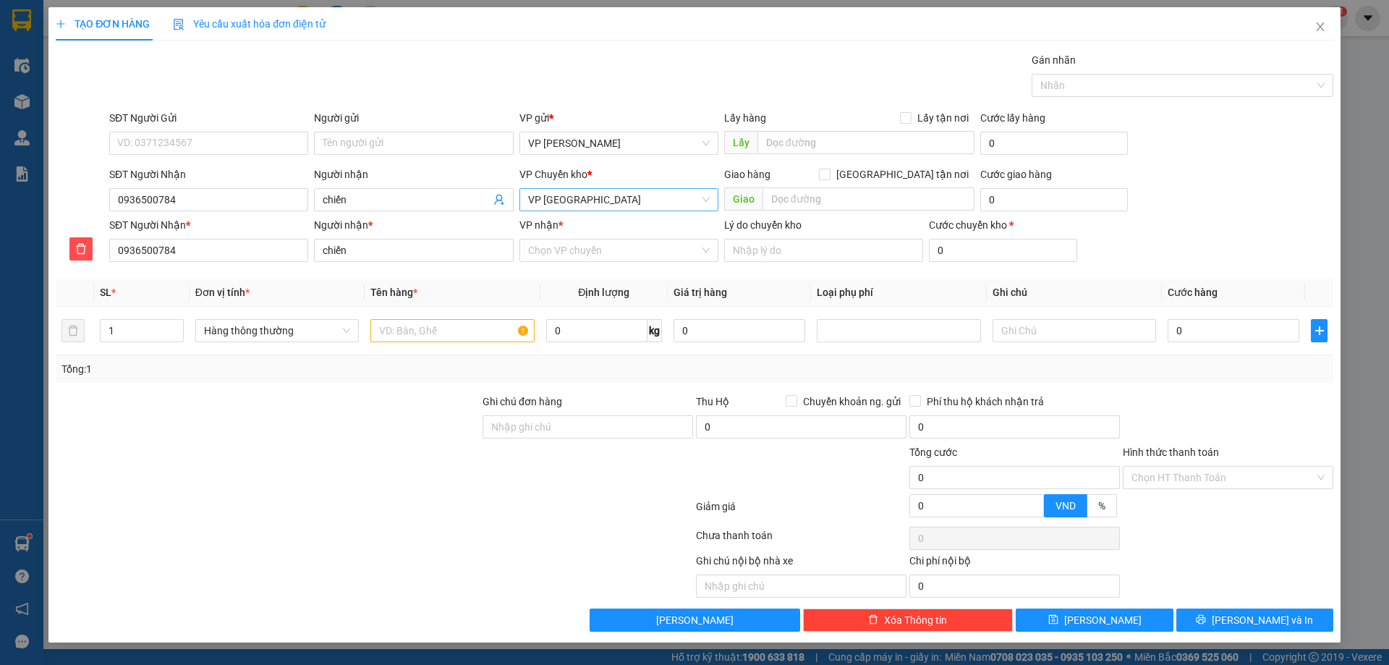
click at [564, 203] on span "VP [GEOGRAPHIC_DATA]" at bounding box center [619, 200] width 182 height 22
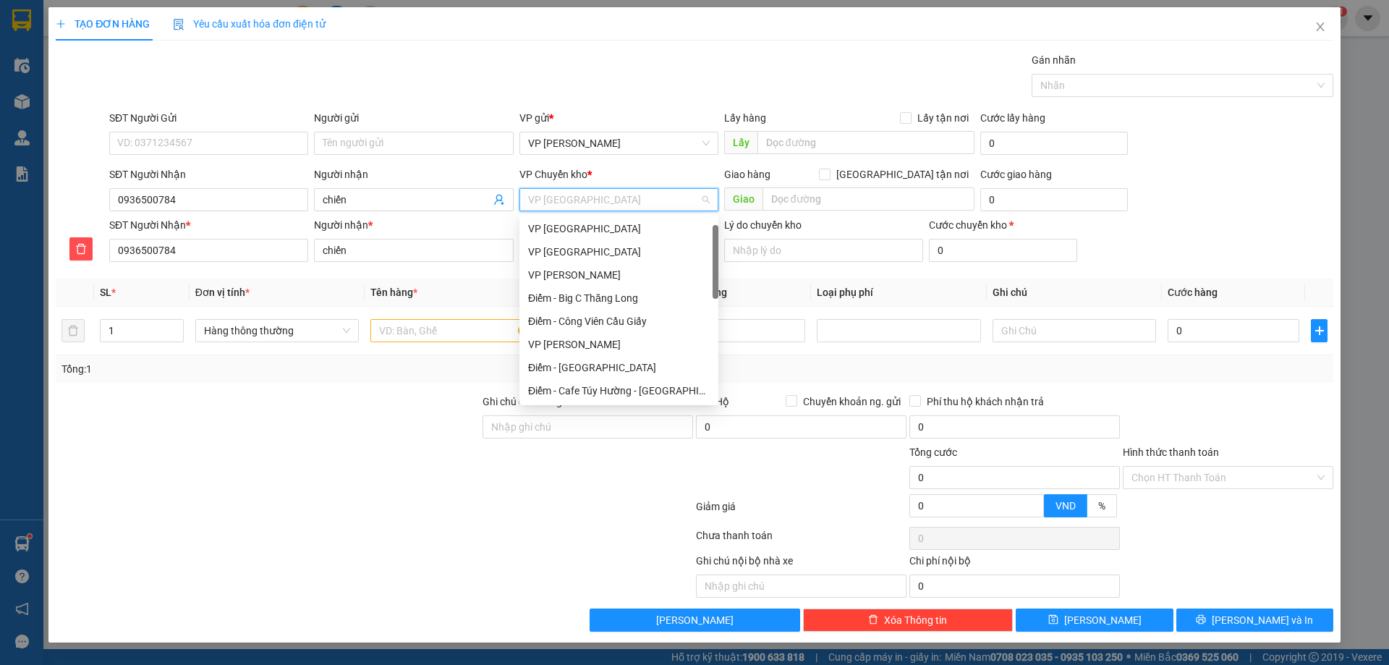
scroll to position [23, 0]
click at [570, 231] on div "VP [GEOGRAPHIC_DATA]" at bounding box center [619, 229] width 182 height 16
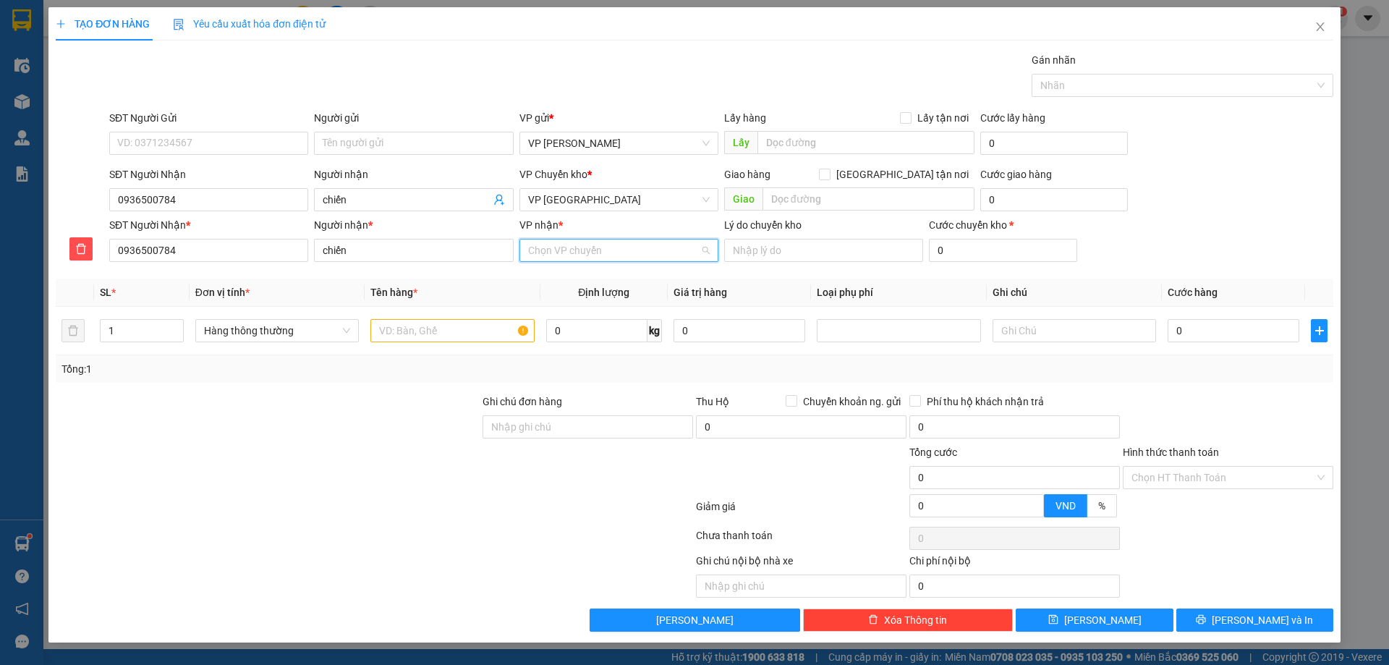
click at [564, 255] on input "VP nhận *" at bounding box center [613, 251] width 171 height 22
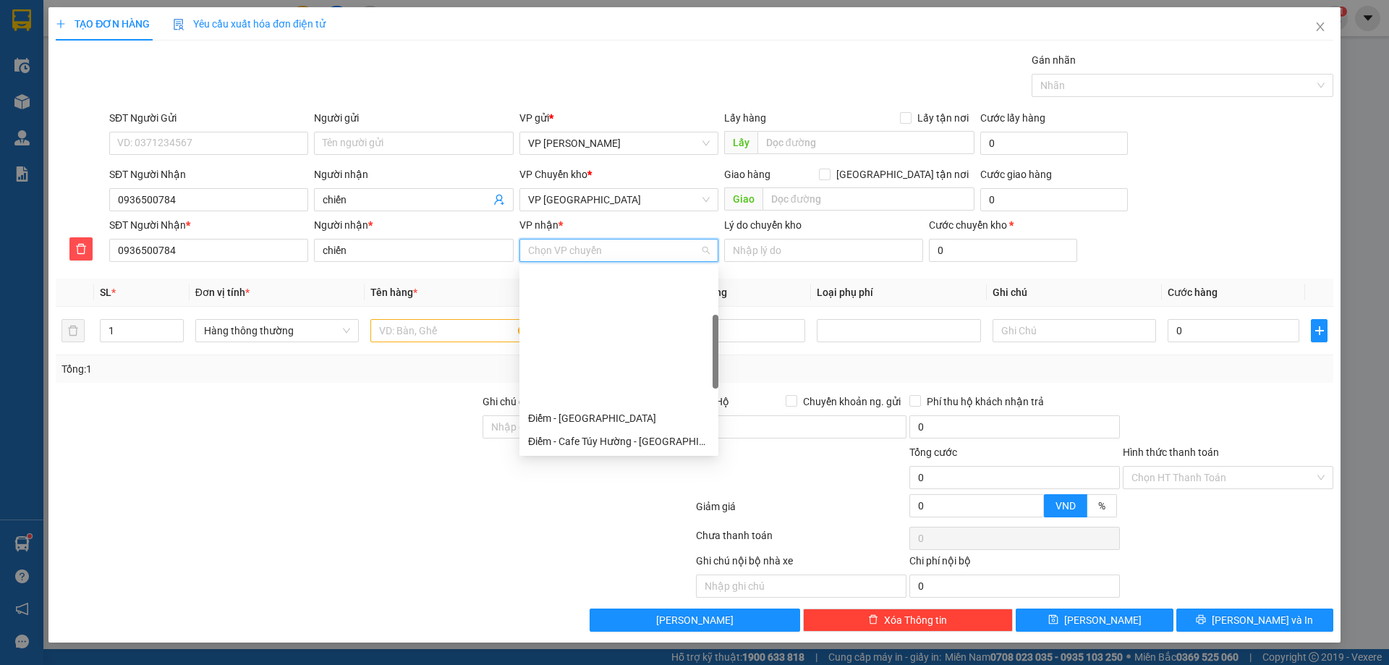
scroll to position [145, 0]
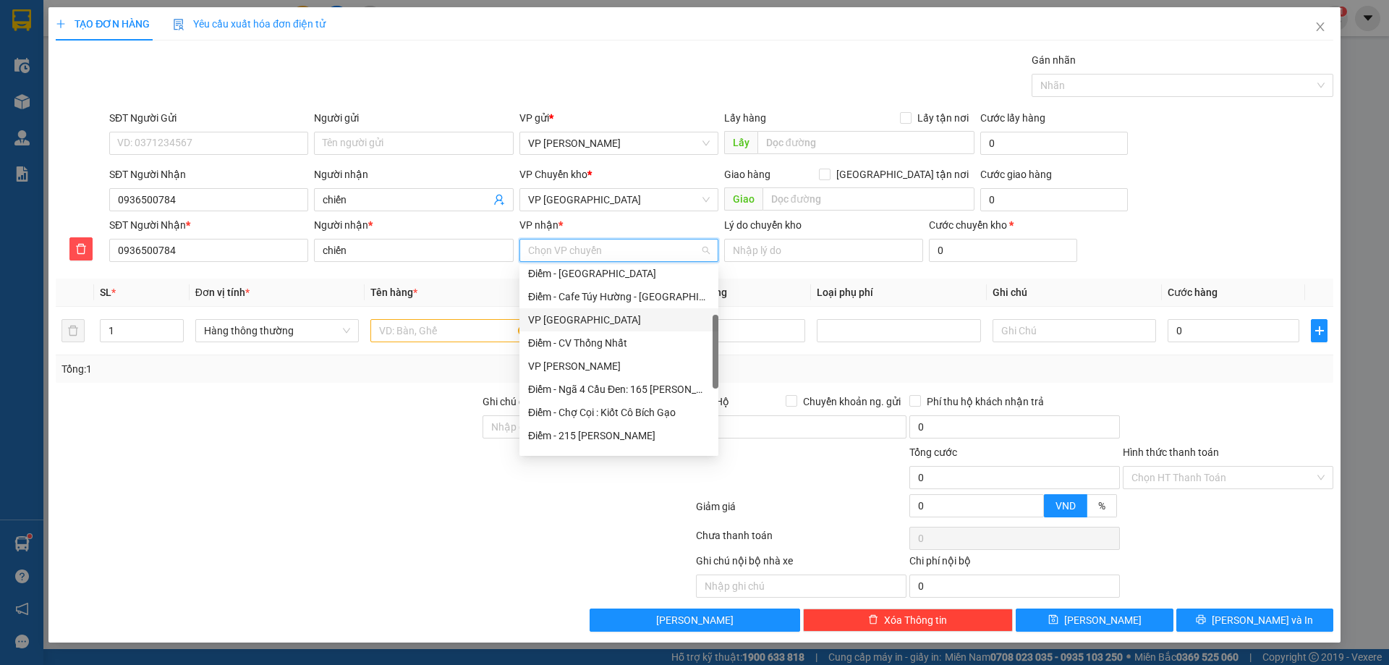
click at [571, 324] on div "VP [GEOGRAPHIC_DATA]" at bounding box center [619, 320] width 182 height 16
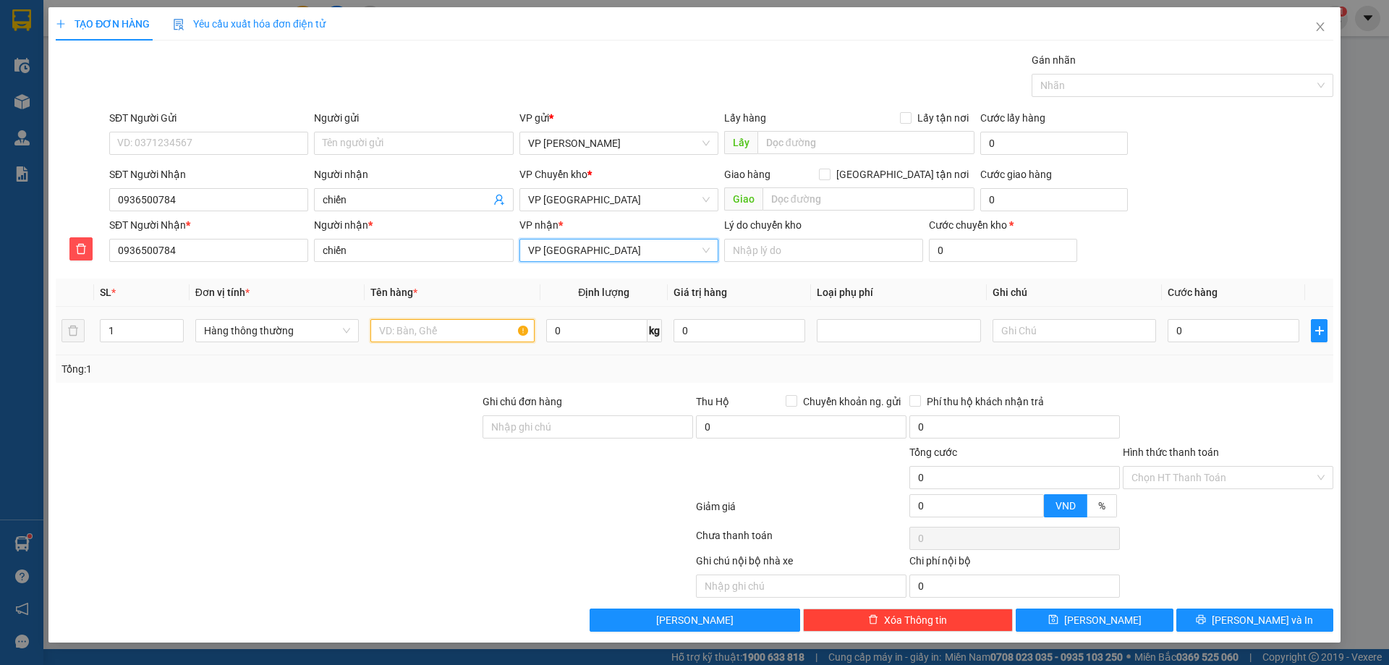
click at [447, 341] on input "text" at bounding box center [452, 330] width 164 height 23
type input "TUI VÀNG GIAY TO"
click at [1263, 326] on input "0" at bounding box center [1234, 330] width 132 height 23
type input "03"
type input "3"
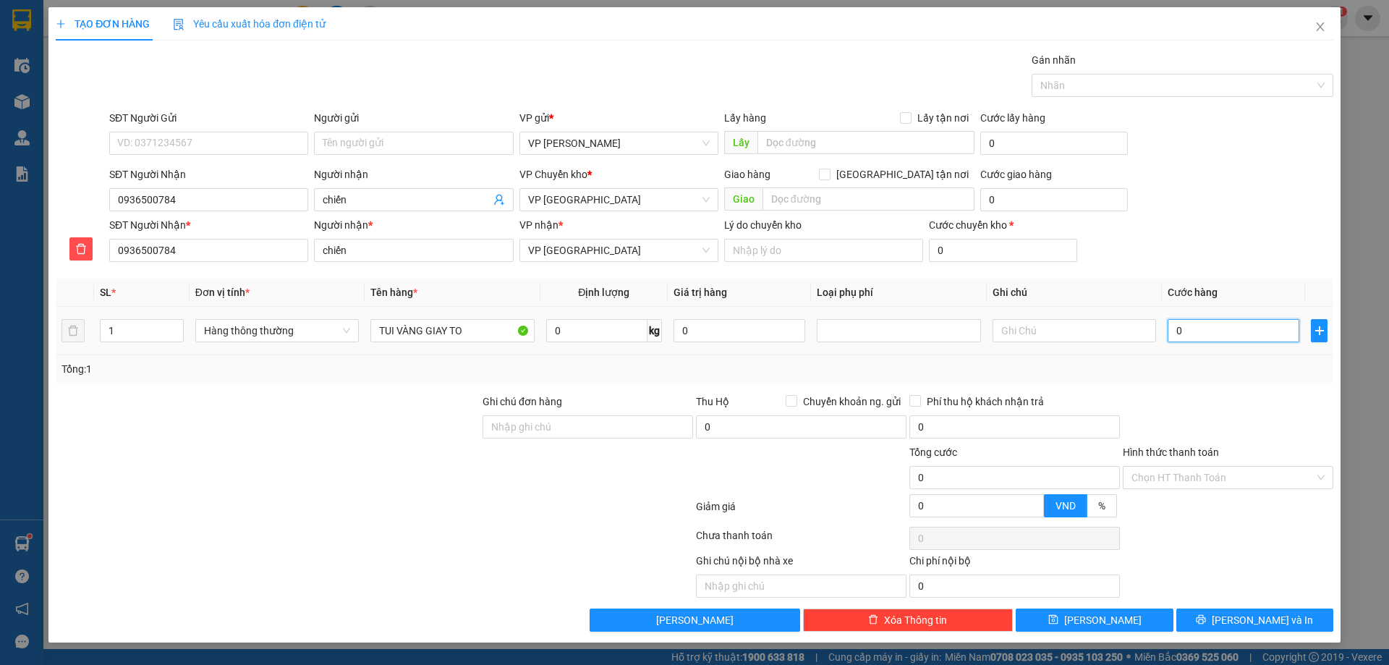
type input "3"
type input "030"
type input "30"
type input "30.000"
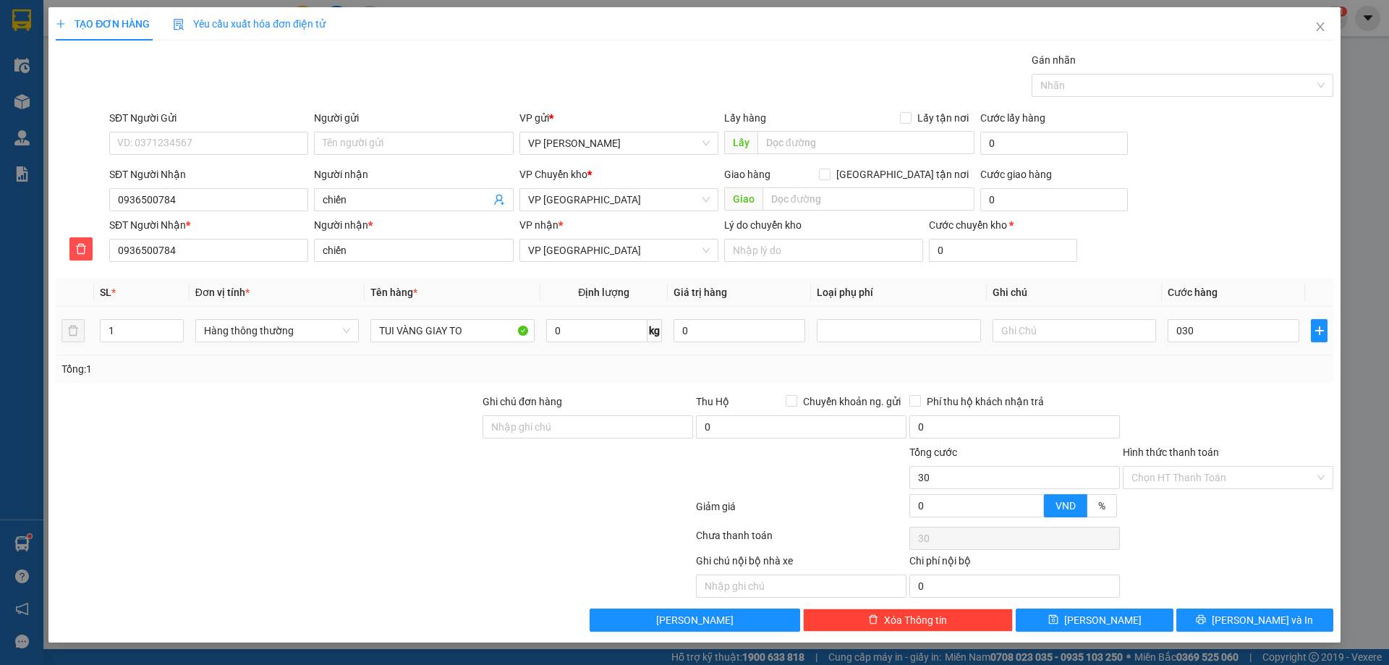
type input "30.000"
click at [1275, 385] on div "Transit Pickup Surcharge Ids Transit Deliver Surcharge Ids Transit Deliver Surc…" at bounding box center [695, 342] width 1278 height 580
click at [1253, 622] on span "[PERSON_NAME] và In" at bounding box center [1262, 620] width 101 height 16
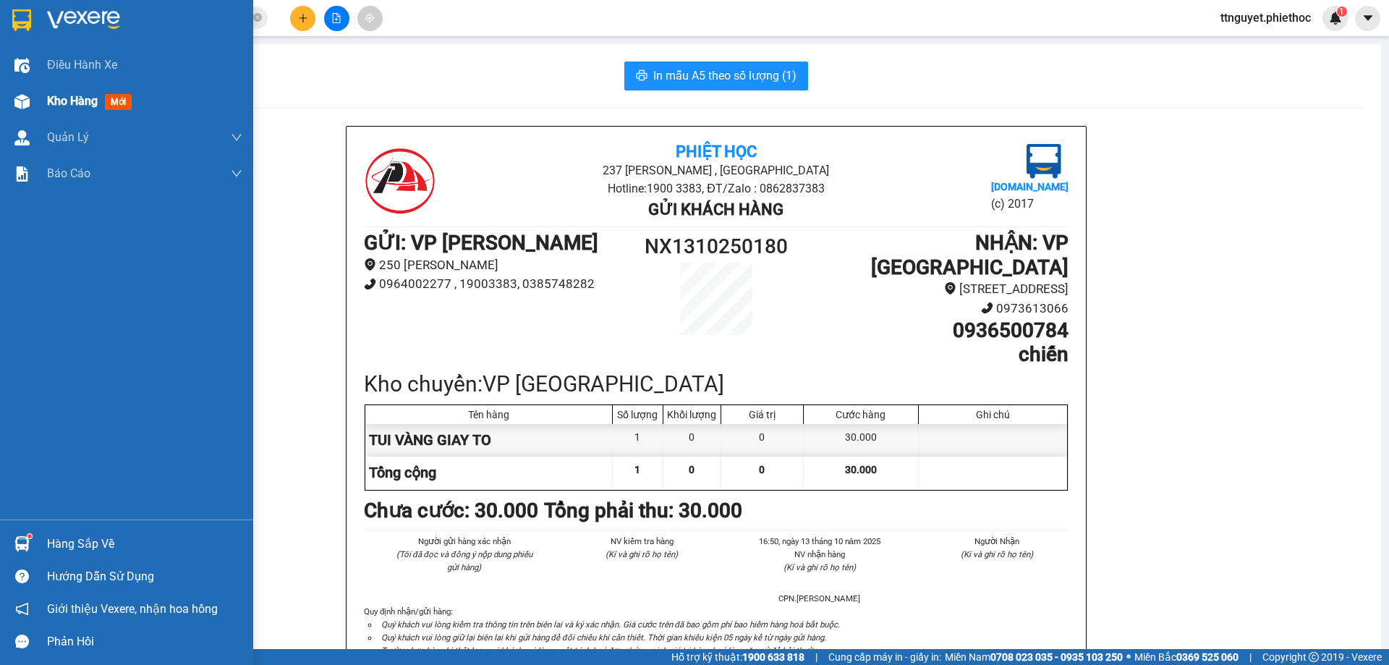
click at [27, 98] on img at bounding box center [21, 101] width 15 height 15
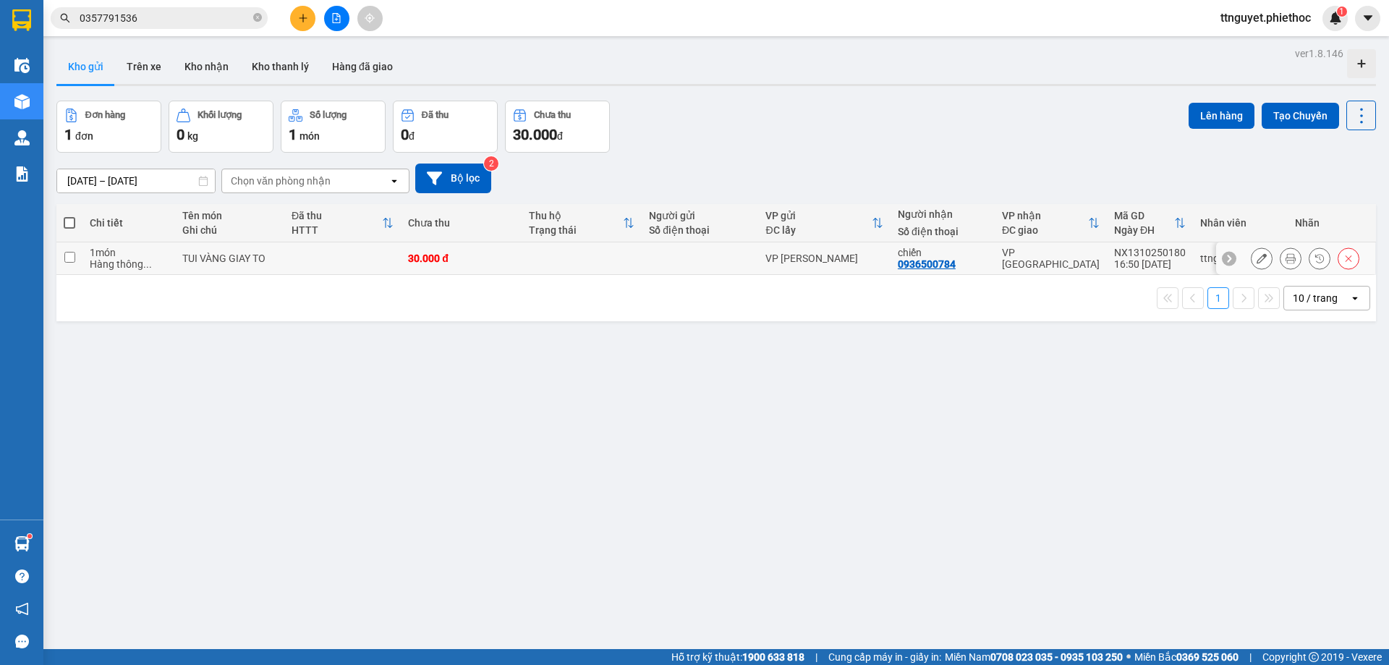
click at [167, 255] on div "1 món" at bounding box center [129, 253] width 78 height 12
checkbox input "true"
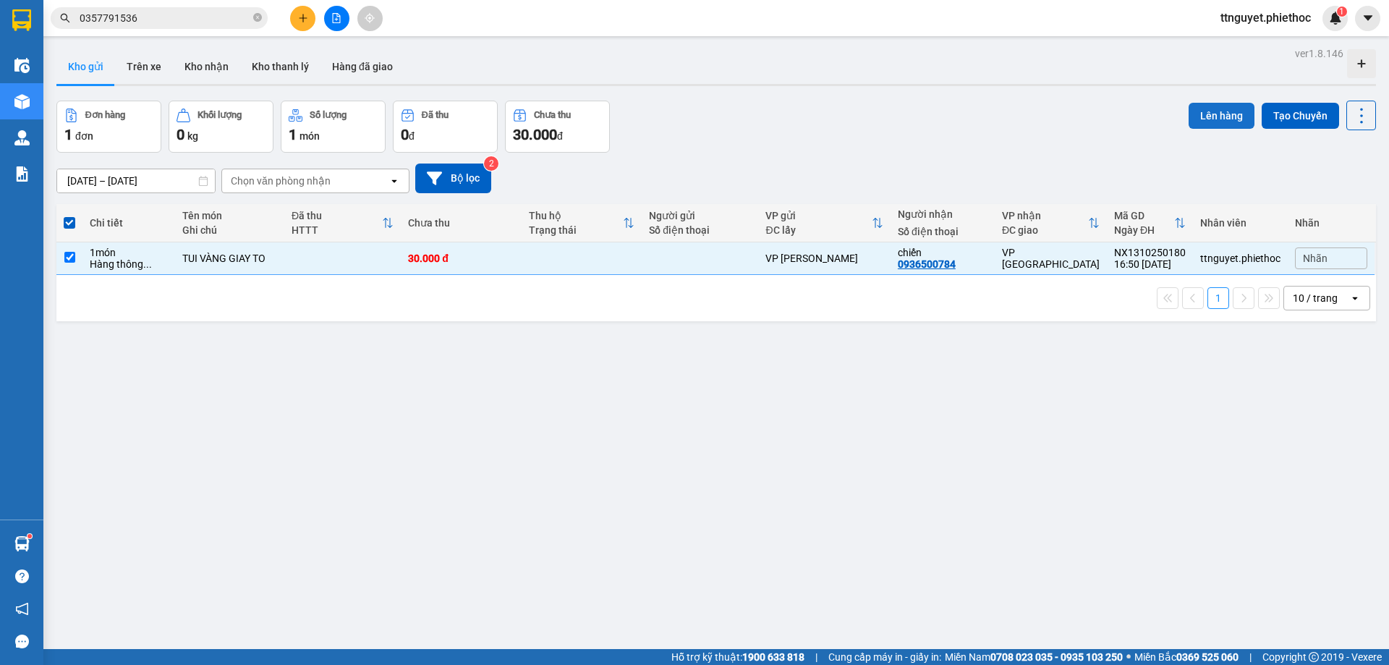
click at [1232, 105] on button "Lên hàng" at bounding box center [1222, 116] width 66 height 26
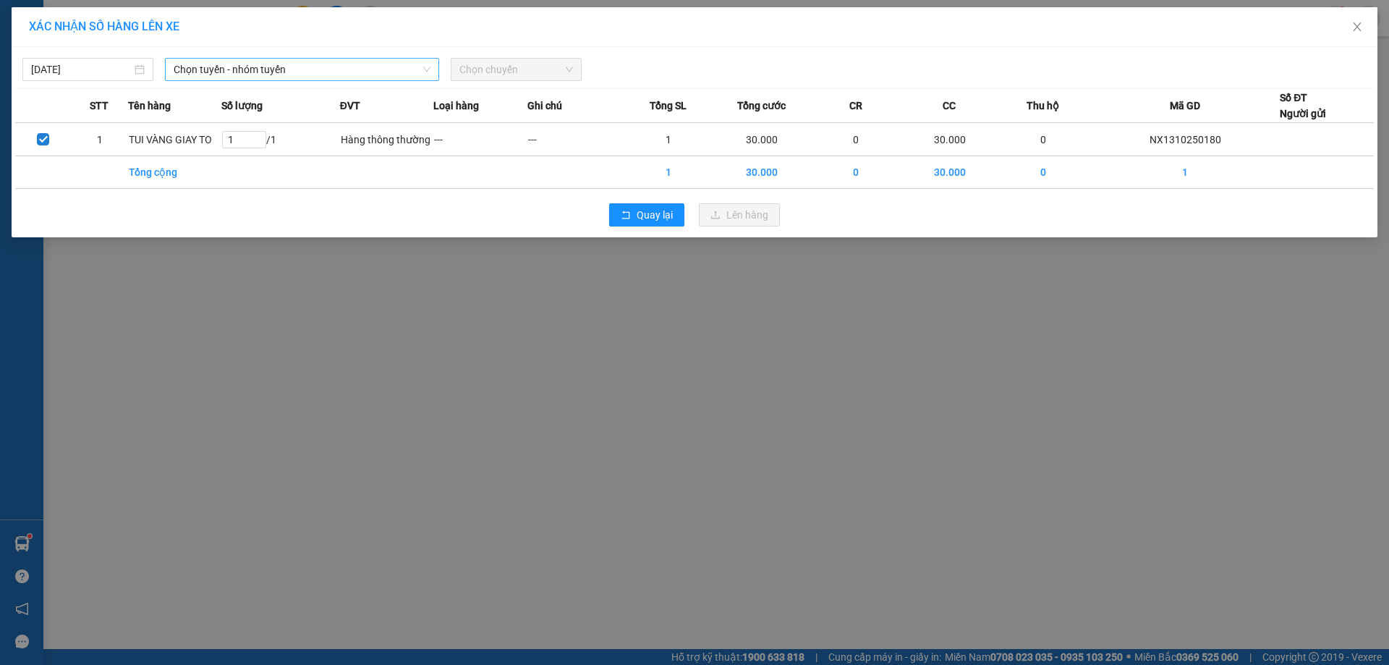
click at [218, 67] on span "Chọn tuyến - nhóm tuyến" at bounding box center [302, 70] width 257 height 22
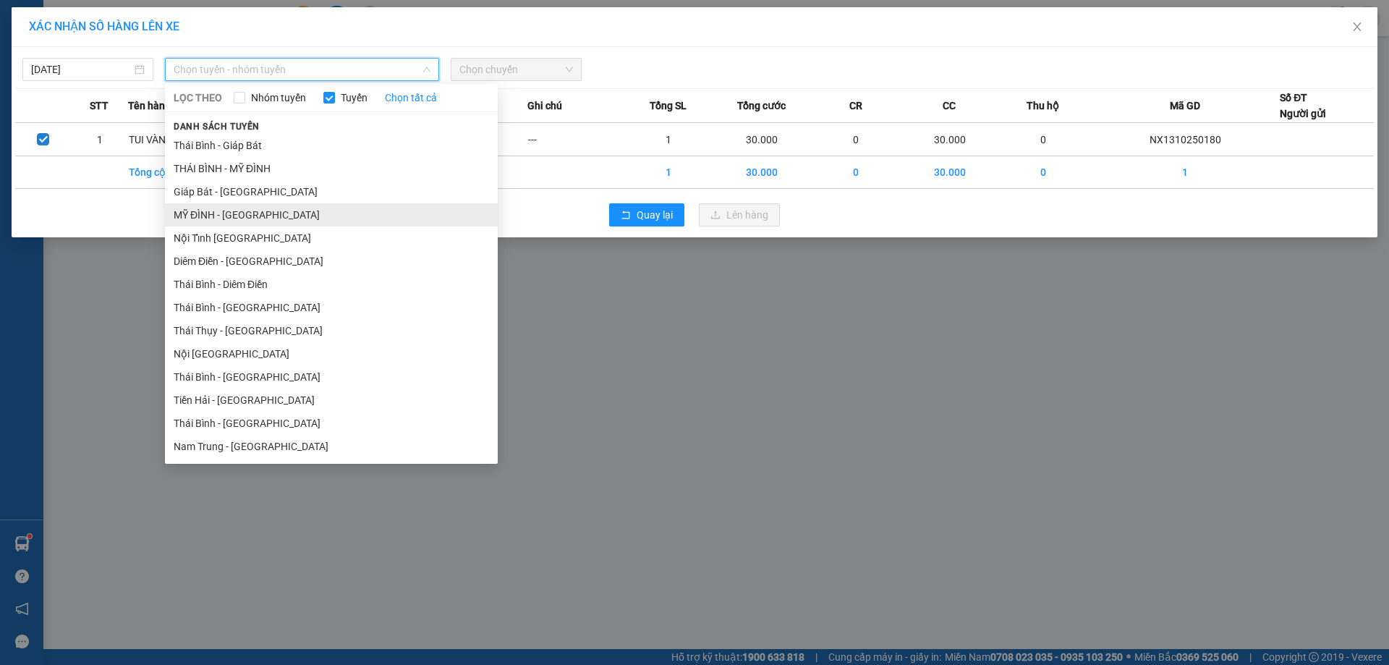
click at [190, 216] on li "MỸ ĐÌNH - [GEOGRAPHIC_DATA]" at bounding box center [331, 214] width 333 height 23
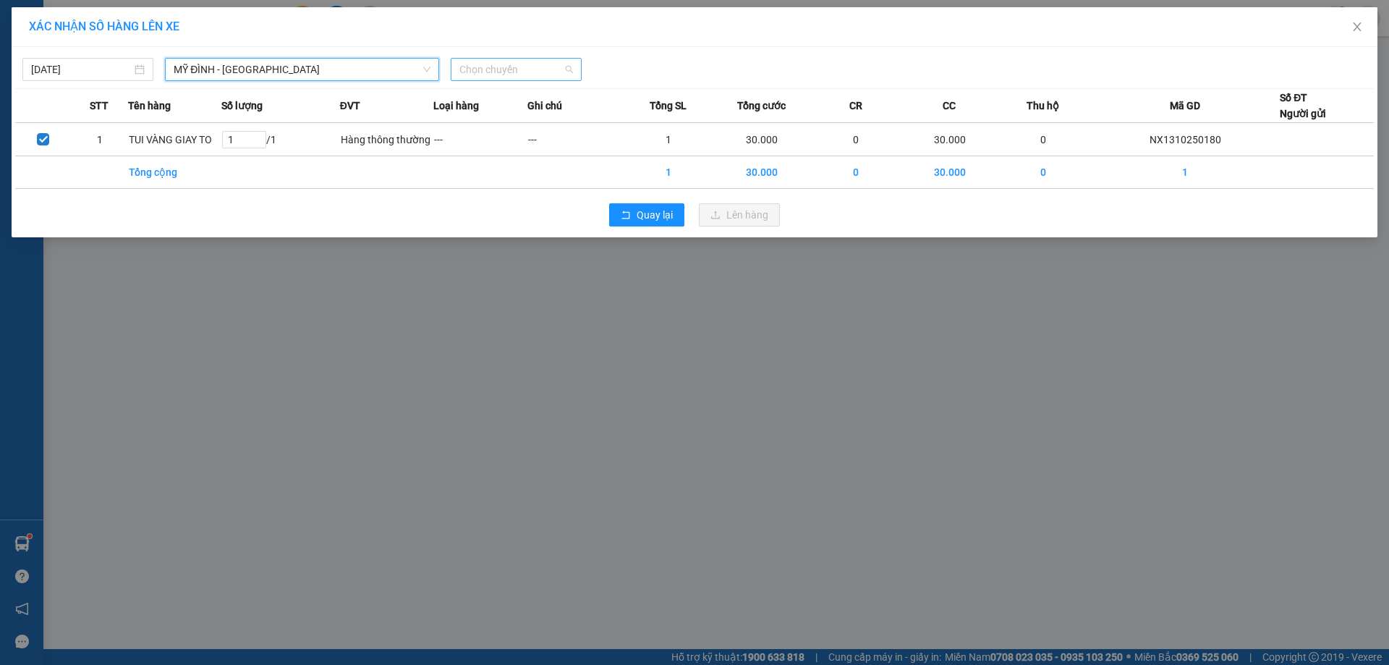
click at [536, 67] on span "Chọn chuyến" at bounding box center [516, 70] width 114 height 22
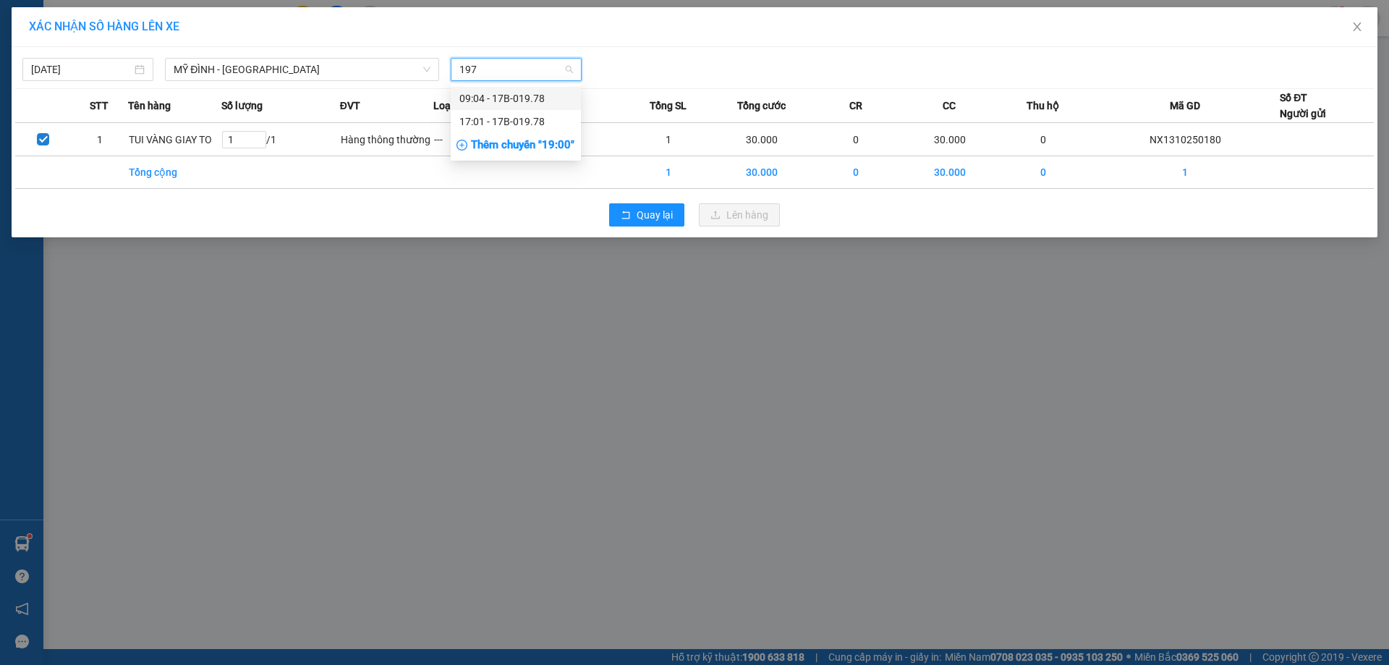
type input "1978"
click at [510, 124] on div "17:01 - 17B-019.78" at bounding box center [515, 122] width 113 height 16
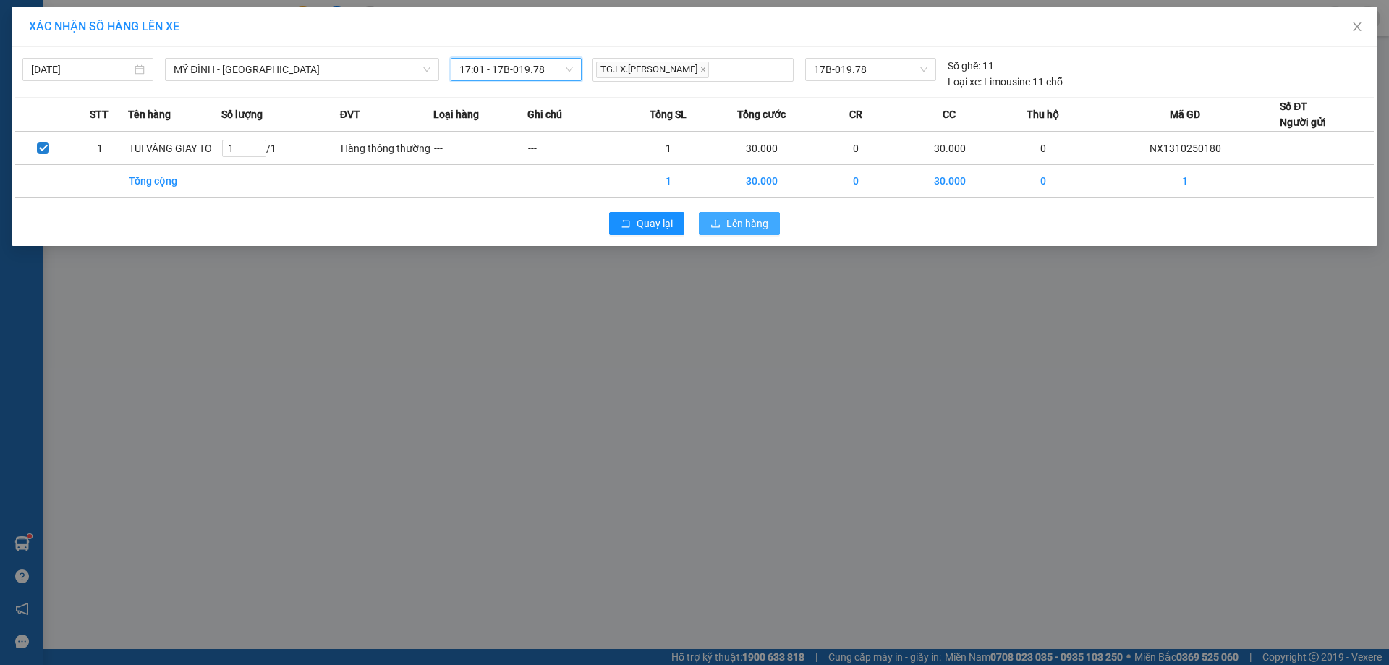
click at [729, 222] on span "Lên hàng" at bounding box center [747, 224] width 42 height 16
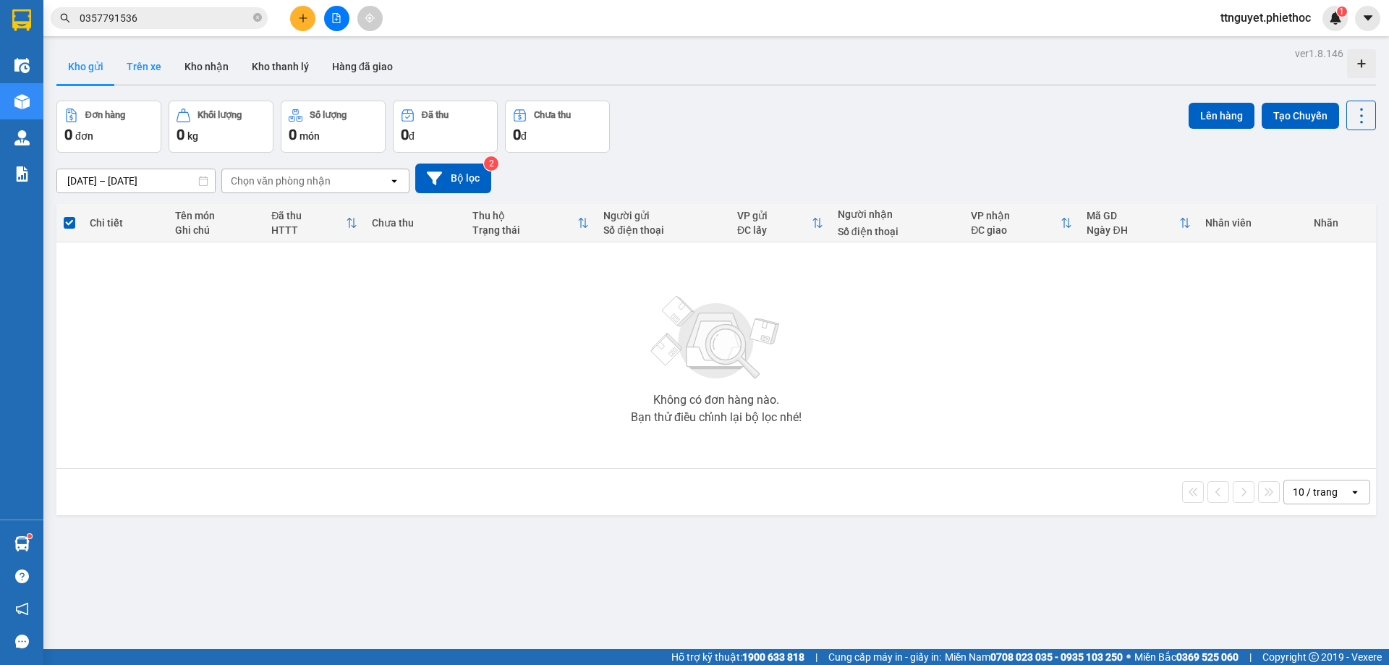
click at [144, 66] on button "Trên xe" at bounding box center [144, 66] width 58 height 35
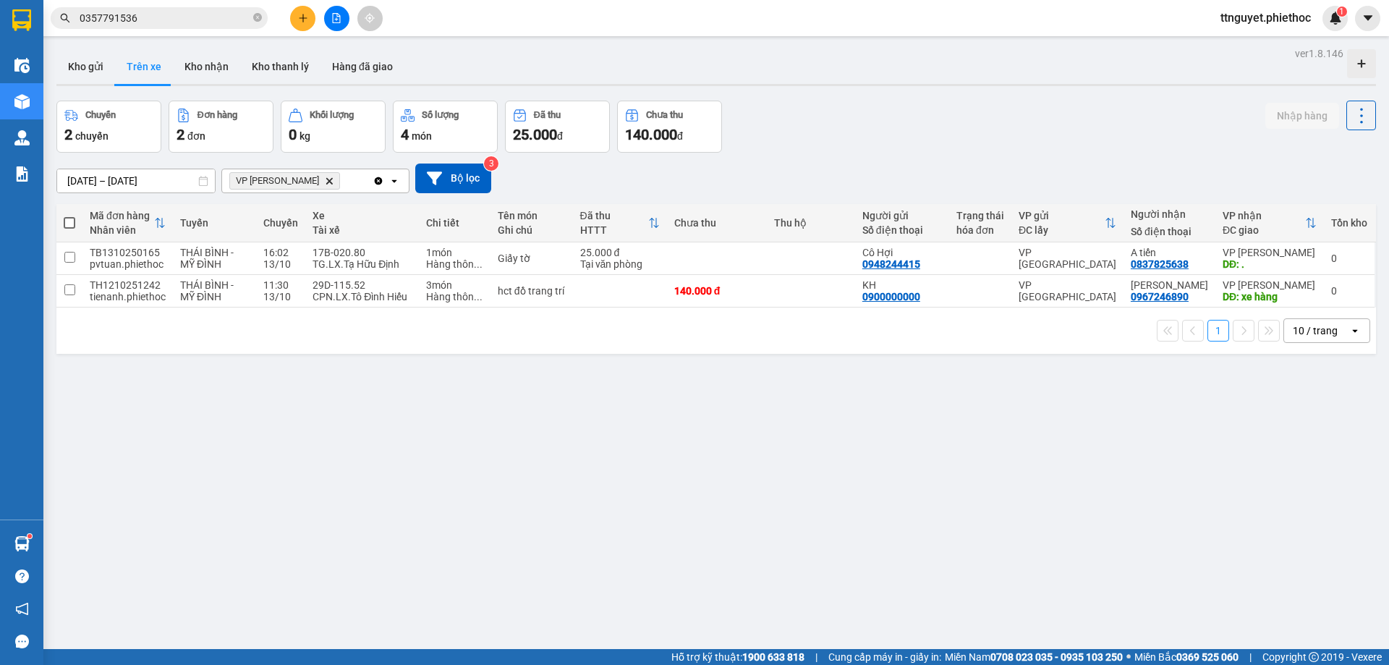
click at [137, 18] on input "0357791536" at bounding box center [165, 18] width 171 height 16
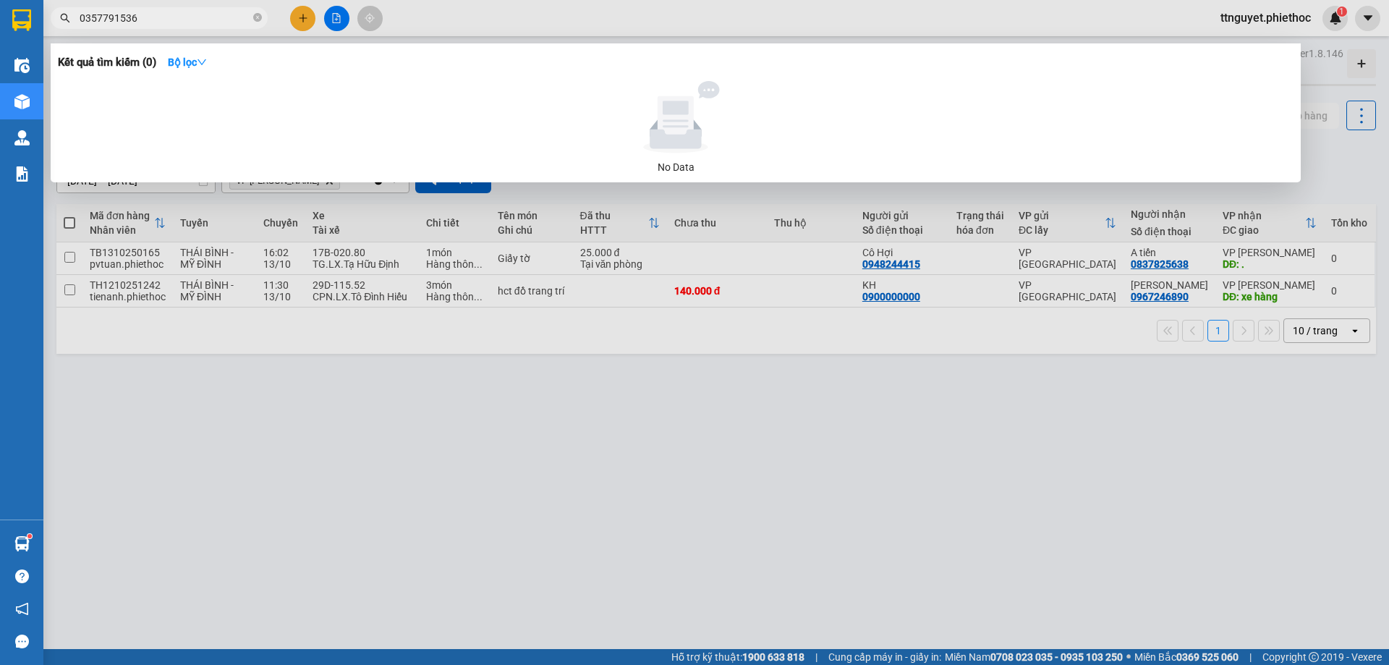
click at [137, 18] on input "0357791536" at bounding box center [165, 18] width 171 height 16
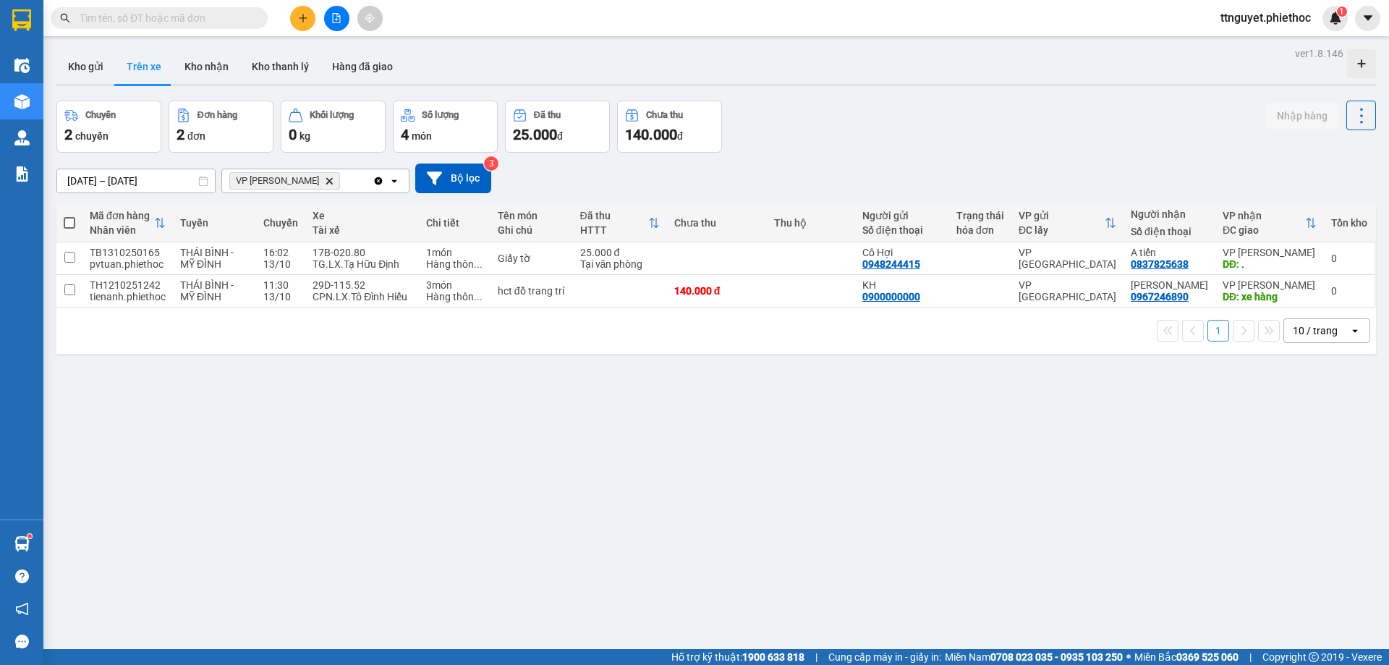
click at [148, 14] on input "text" at bounding box center [165, 18] width 171 height 16
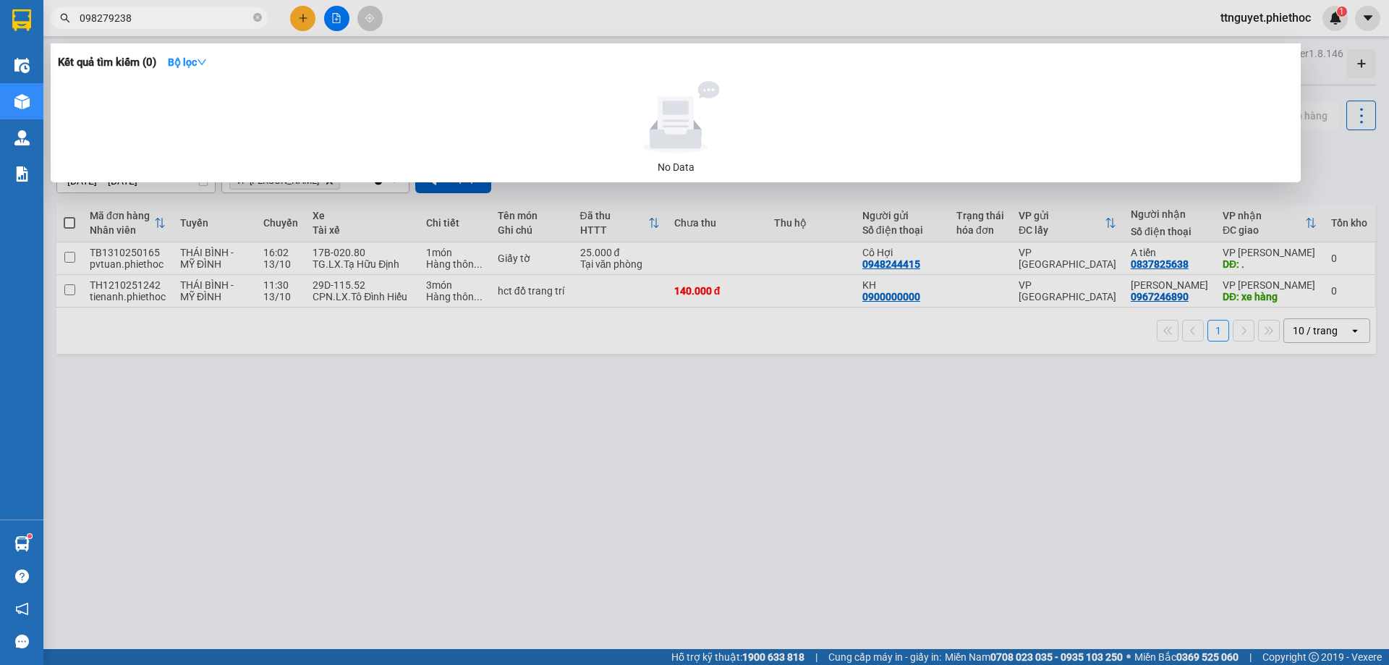
type input "0982792386"
click at [161, 15] on input "0982792386" at bounding box center [165, 18] width 171 height 16
type input "0967675498"
click at [315, 464] on div at bounding box center [694, 332] width 1389 height 665
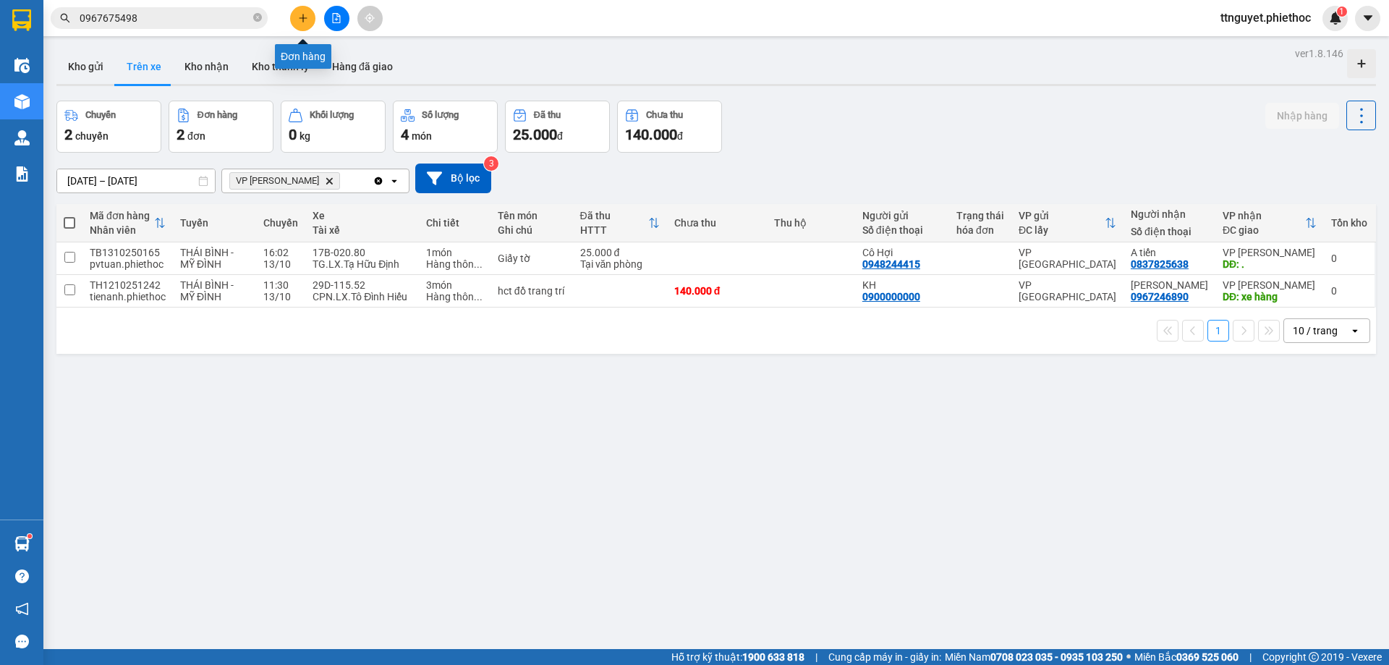
click at [302, 20] on icon "plus" at bounding box center [303, 18] width 10 height 10
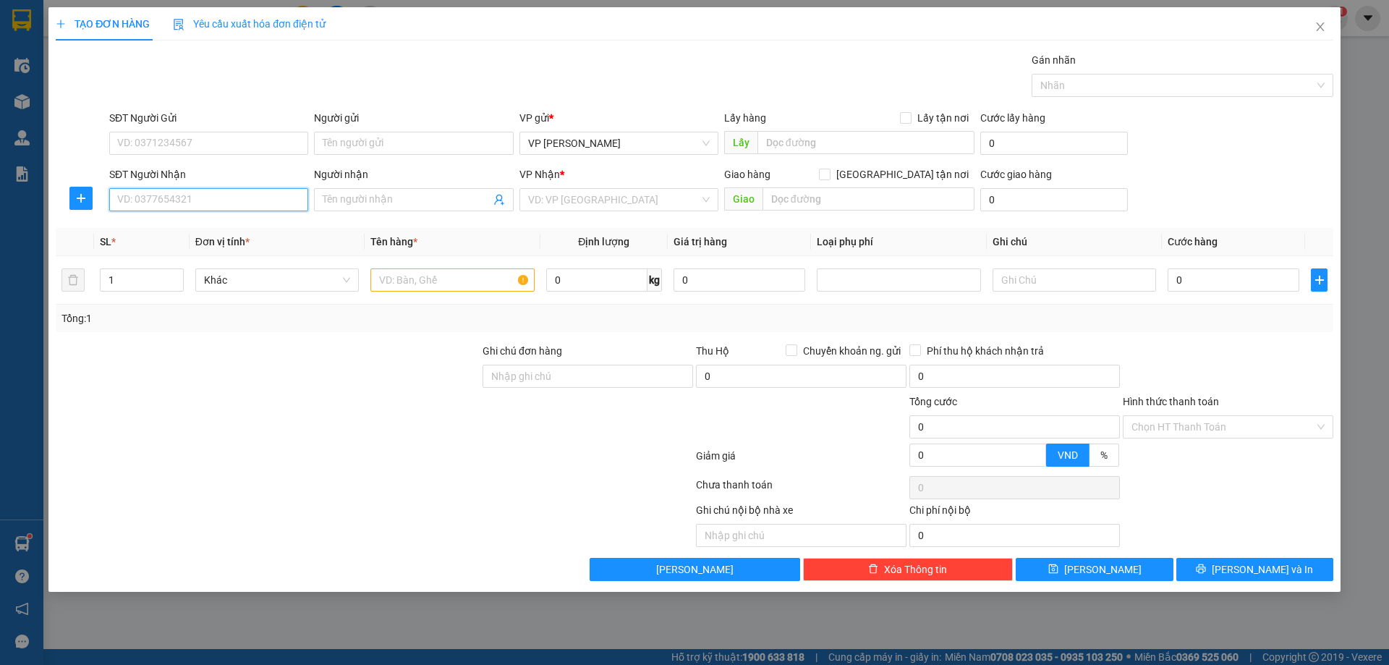
click at [224, 203] on input "SĐT Người Nhận" at bounding box center [208, 199] width 199 height 23
type input "0961854444"
click at [199, 224] on div "0961854444 - KH" at bounding box center [209, 229] width 182 height 16
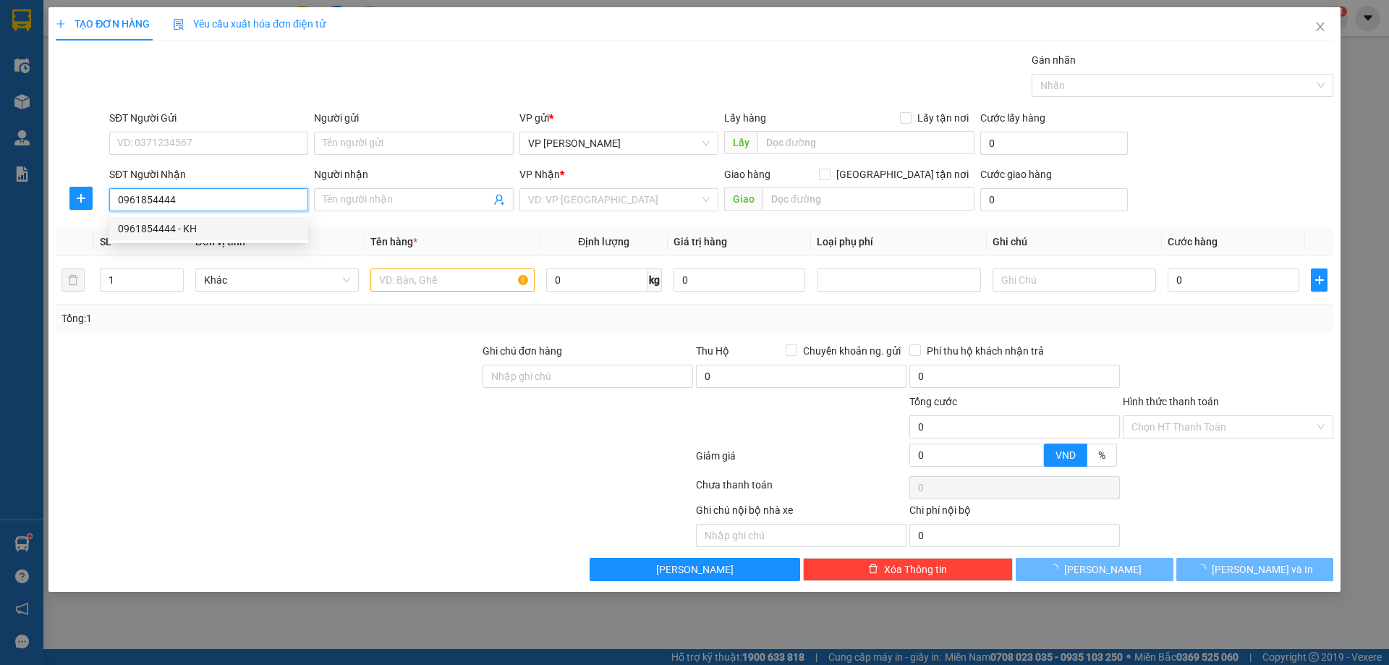
type input "KH"
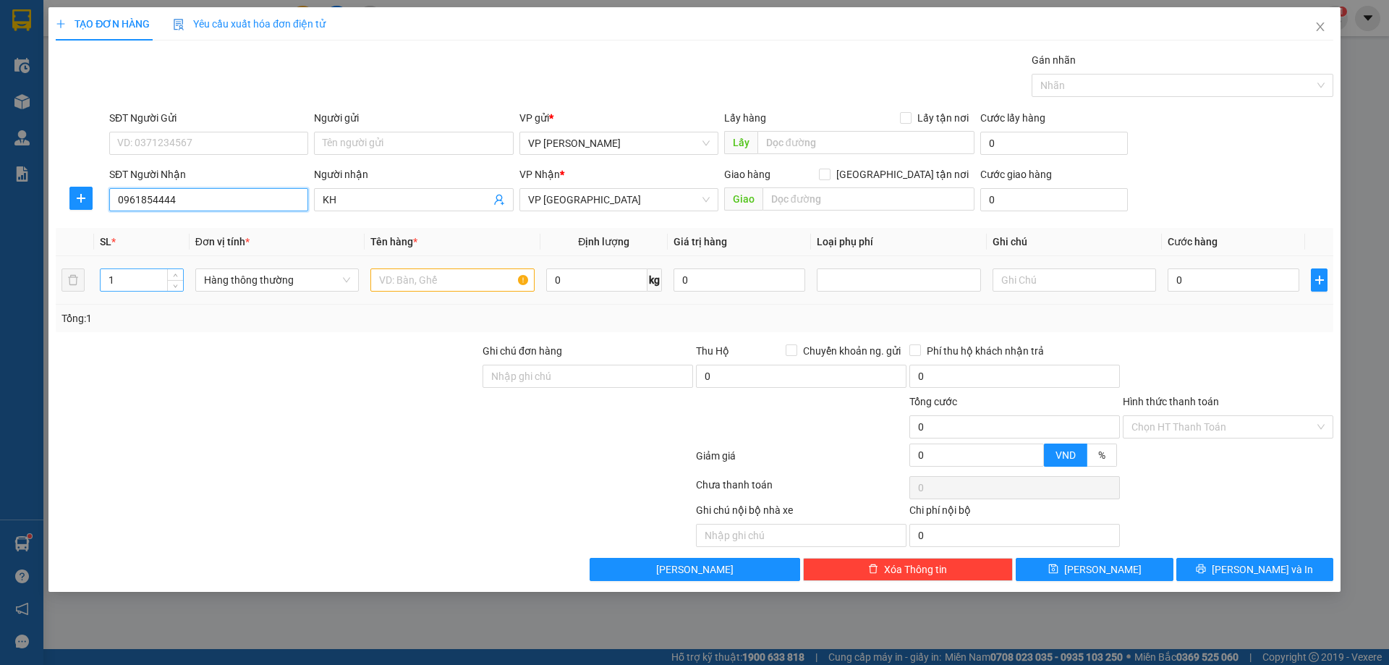
type input "0961854444"
click at [127, 282] on input "1" at bounding box center [142, 280] width 82 height 22
type input "2"
click at [433, 287] on input "text" at bounding box center [452, 279] width 164 height 23
type input "HCT"
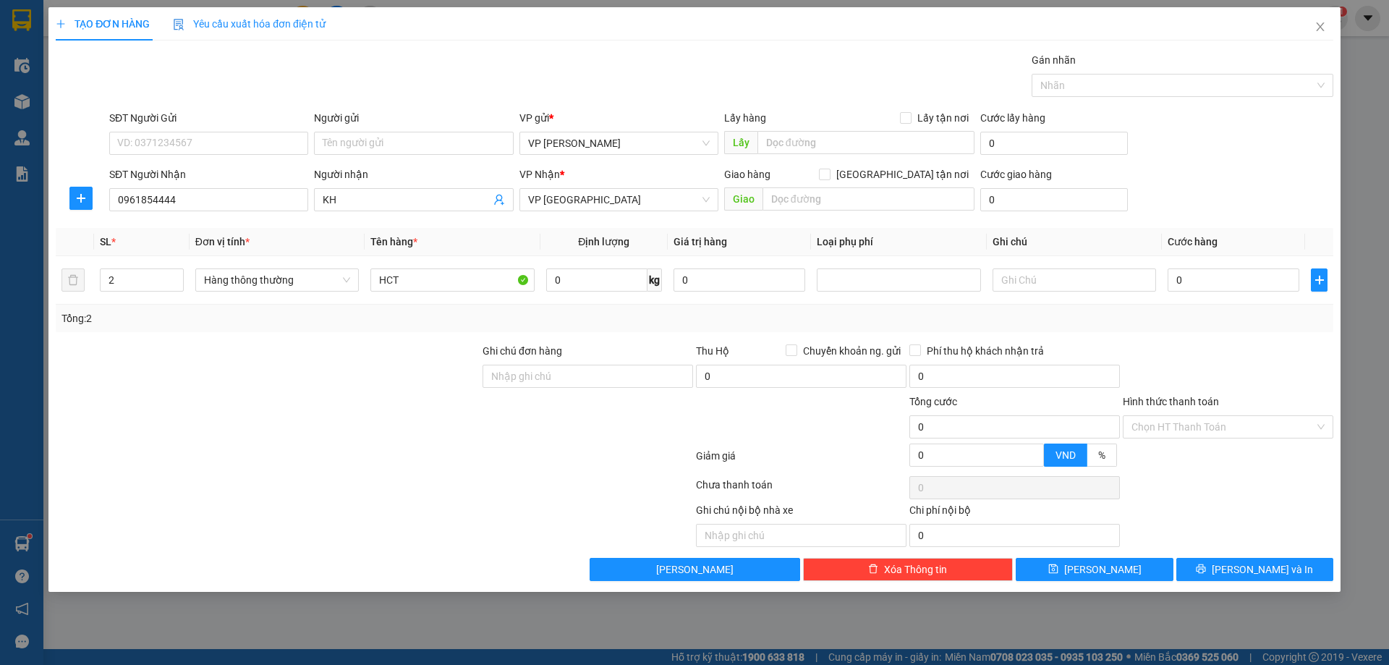
click at [404, 342] on div "Transit Pickup Surcharge Ids Transit Deliver Surcharge Ids Transit Deliver Surc…" at bounding box center [695, 316] width 1278 height 529
click at [1192, 276] on input "0" at bounding box center [1234, 279] width 132 height 23
type input "05"
type input "5"
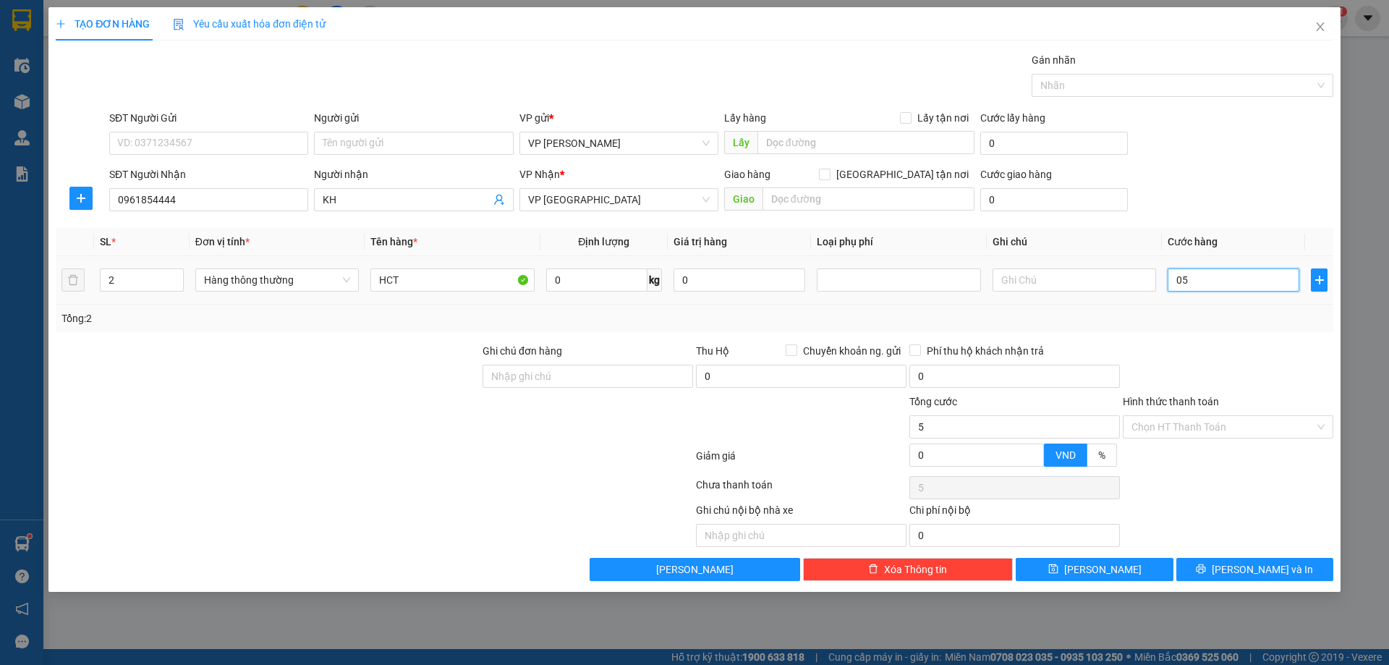
type input "050"
type input "50"
click at [1211, 284] on input "050" at bounding box center [1234, 279] width 132 height 23
type input "05"
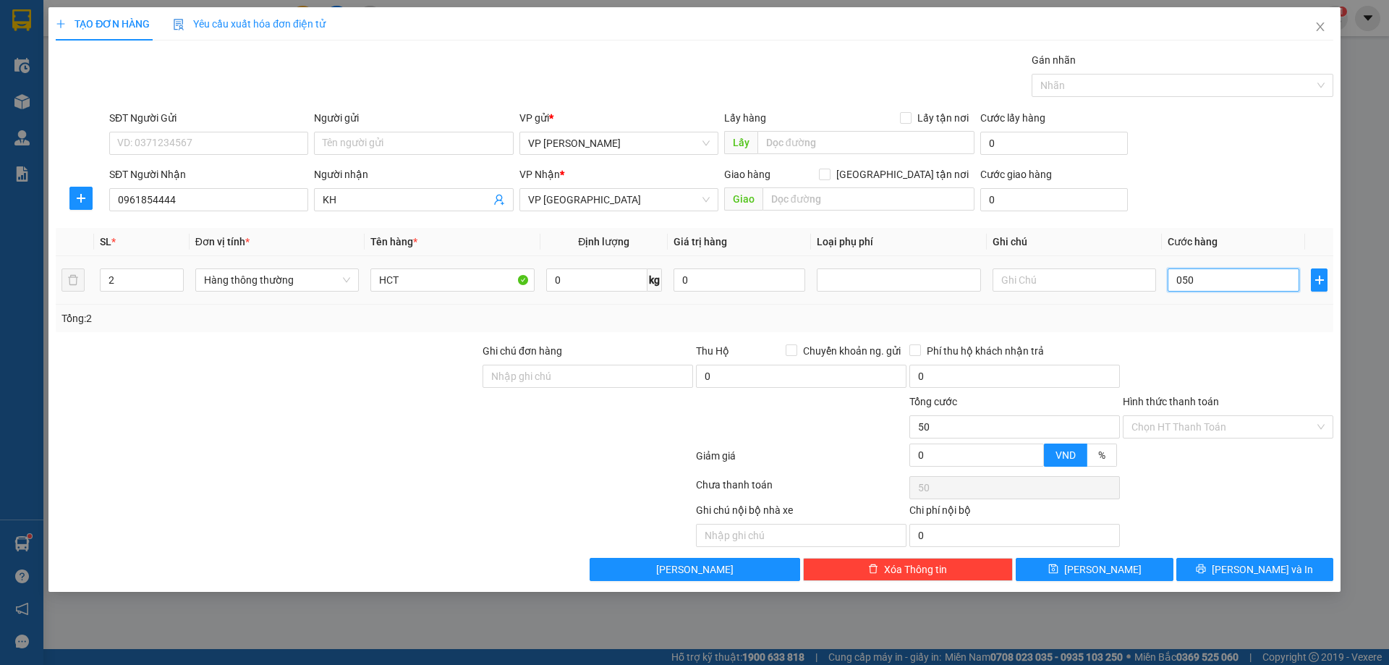
type input "5"
type input "0"
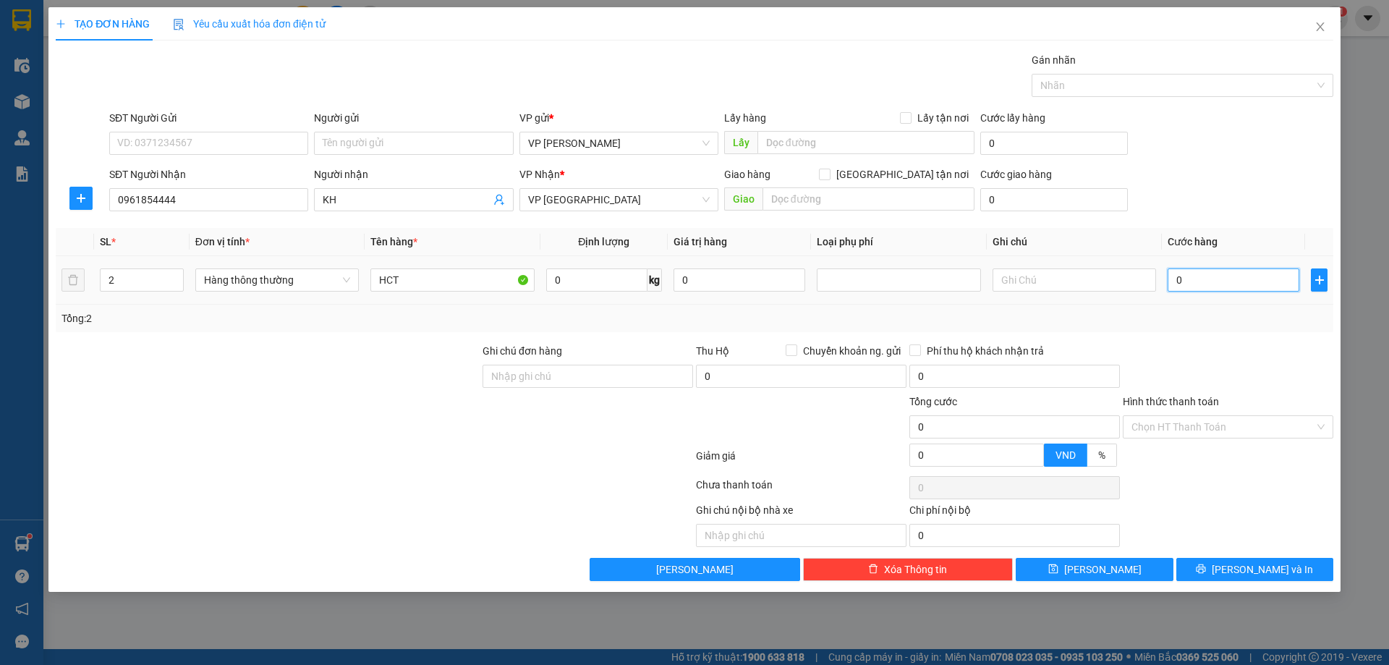
type input "06"
type input "6"
type input "060"
type input "60"
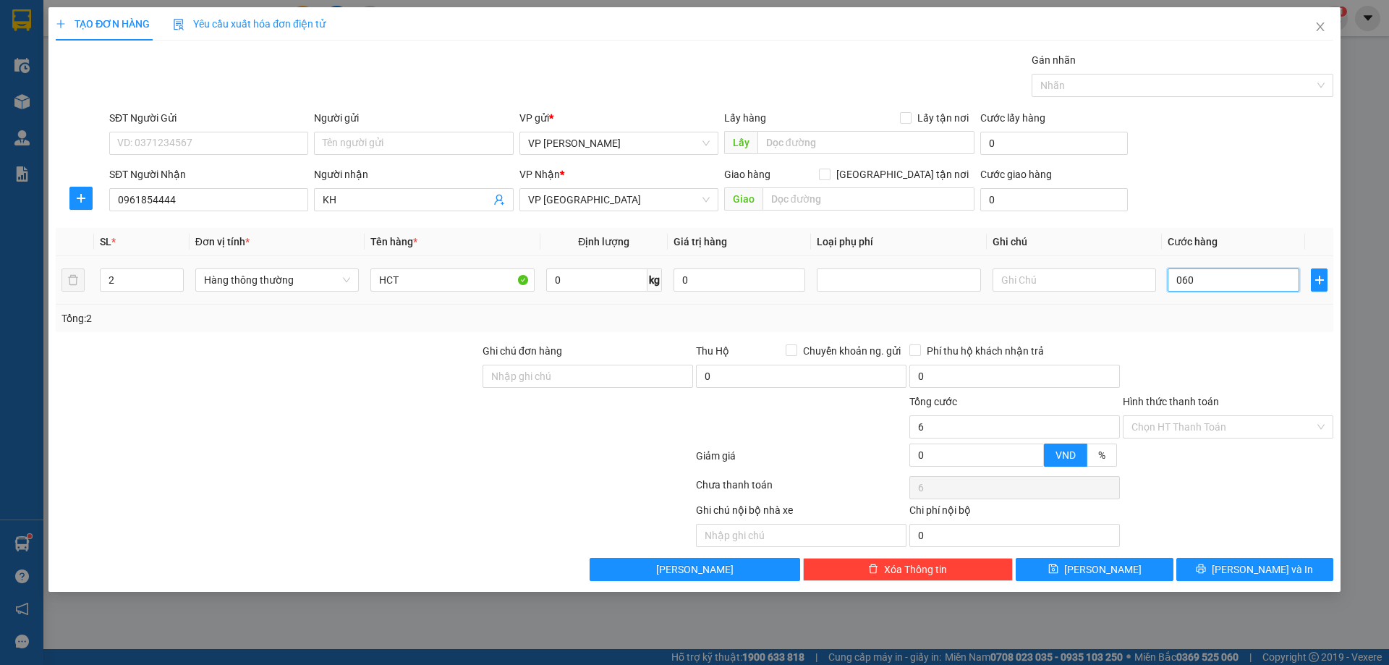
type input "60"
type input "60.000"
click at [1205, 321] on div "Tổng: 2" at bounding box center [695, 318] width 1266 height 16
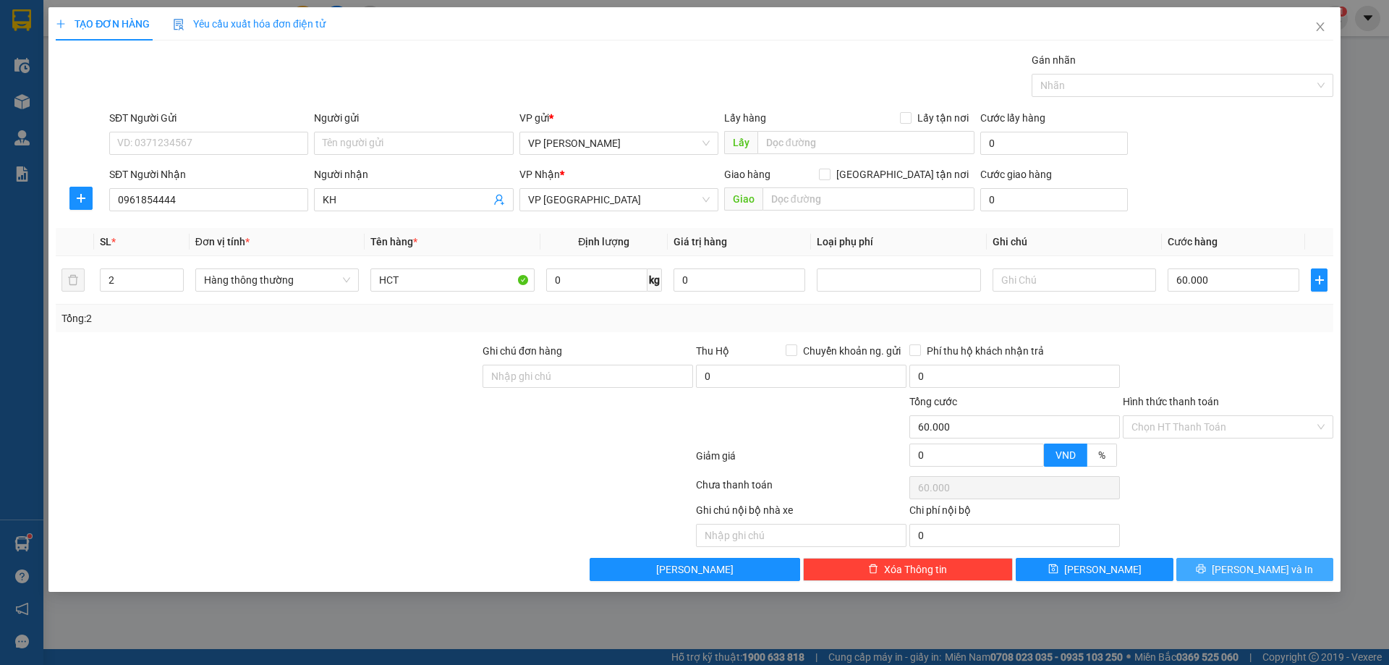
click at [1214, 570] on button "[PERSON_NAME] và In" at bounding box center [1255, 569] width 157 height 23
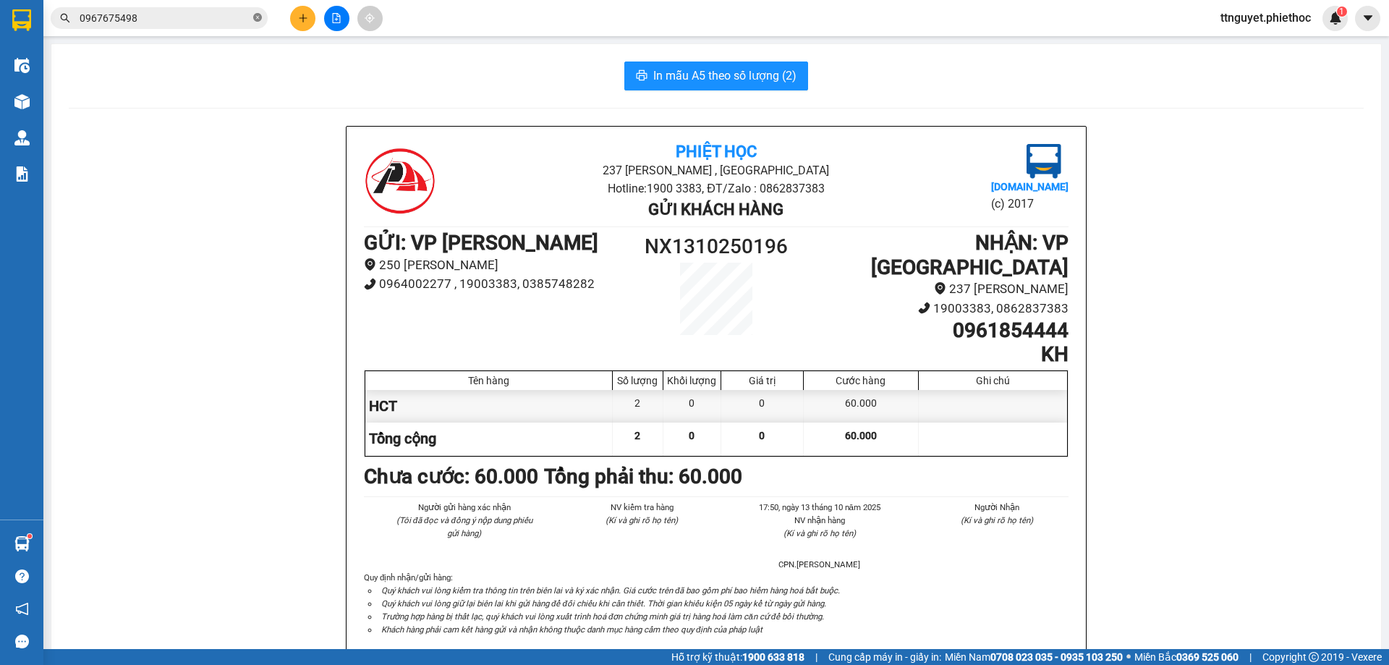
click at [260, 19] on icon "close-circle" at bounding box center [257, 17] width 9 height 9
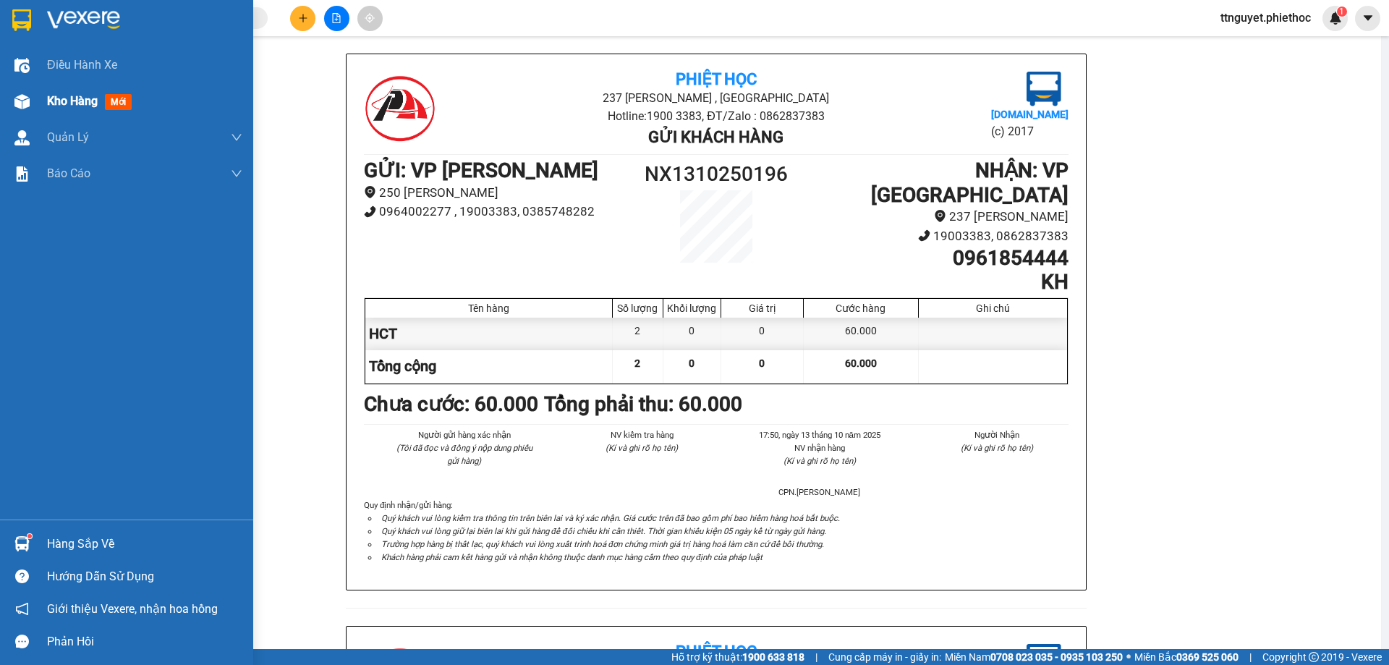
click at [35, 101] on div "Kho hàng mới" at bounding box center [126, 101] width 253 height 36
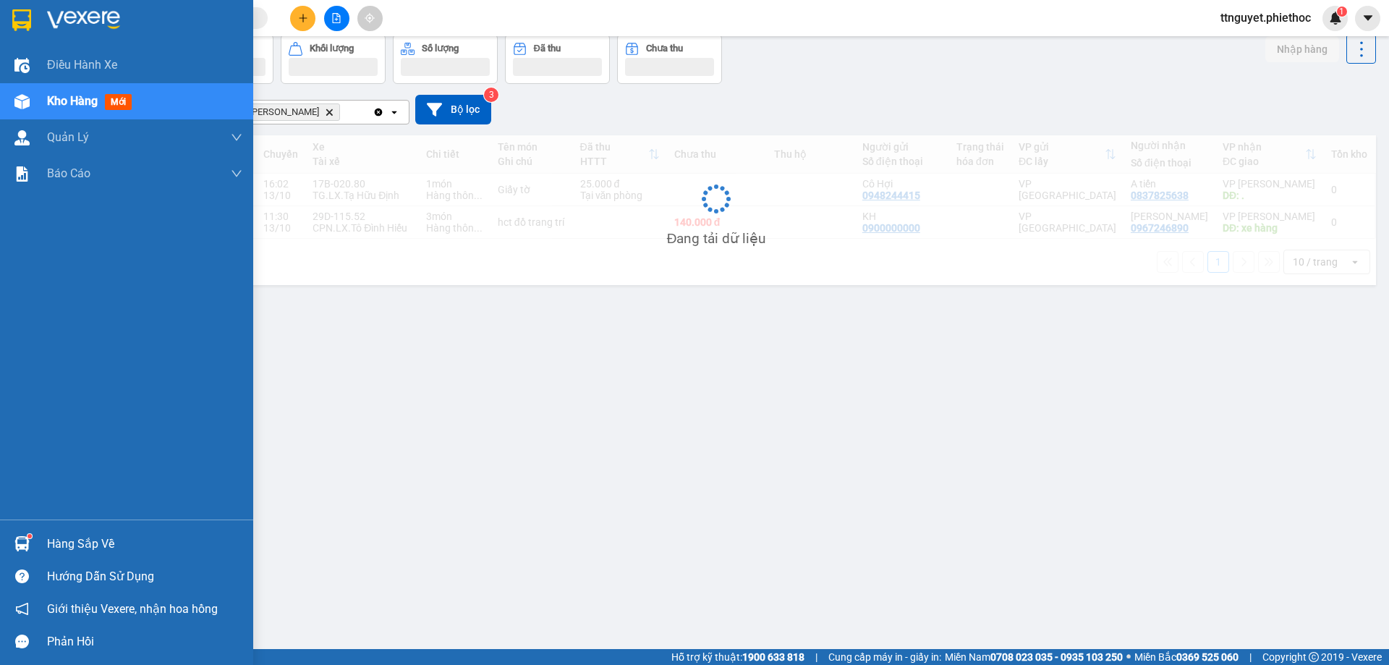
scroll to position [67, 0]
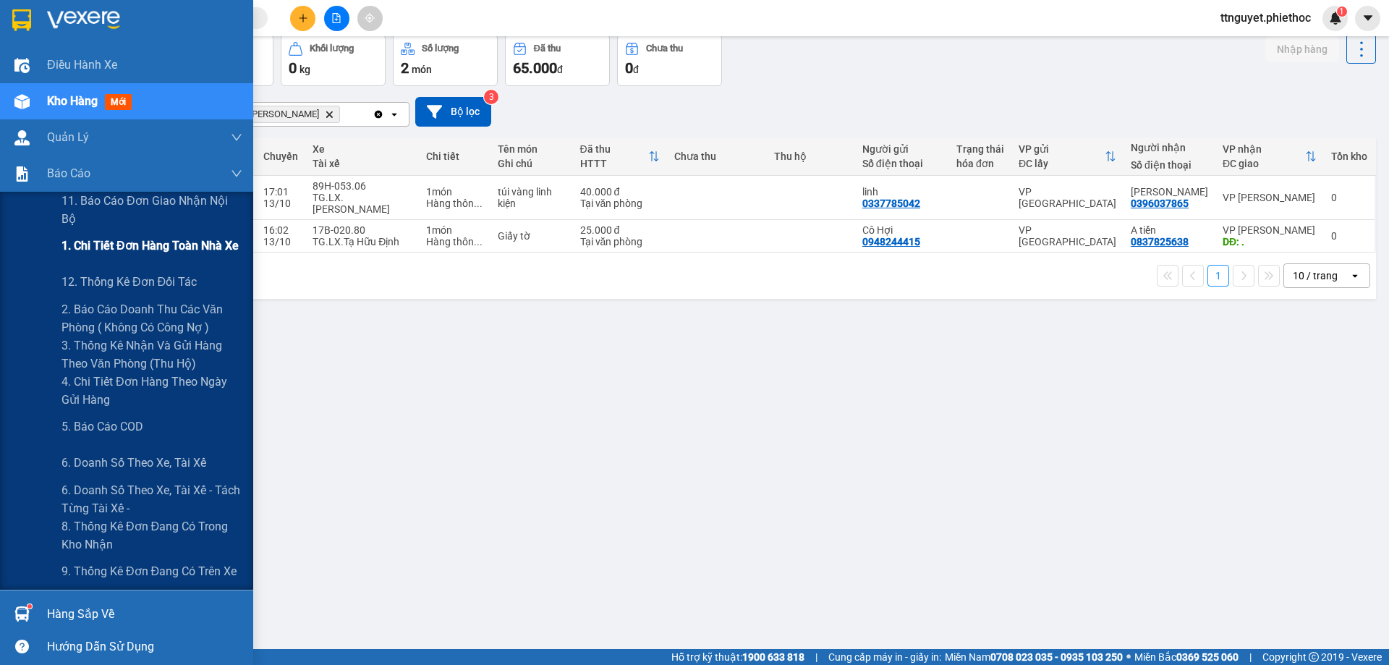
click at [121, 255] on div "1. Chi tiết đơn hàng toàn nhà xe" at bounding box center [152, 246] width 181 height 36
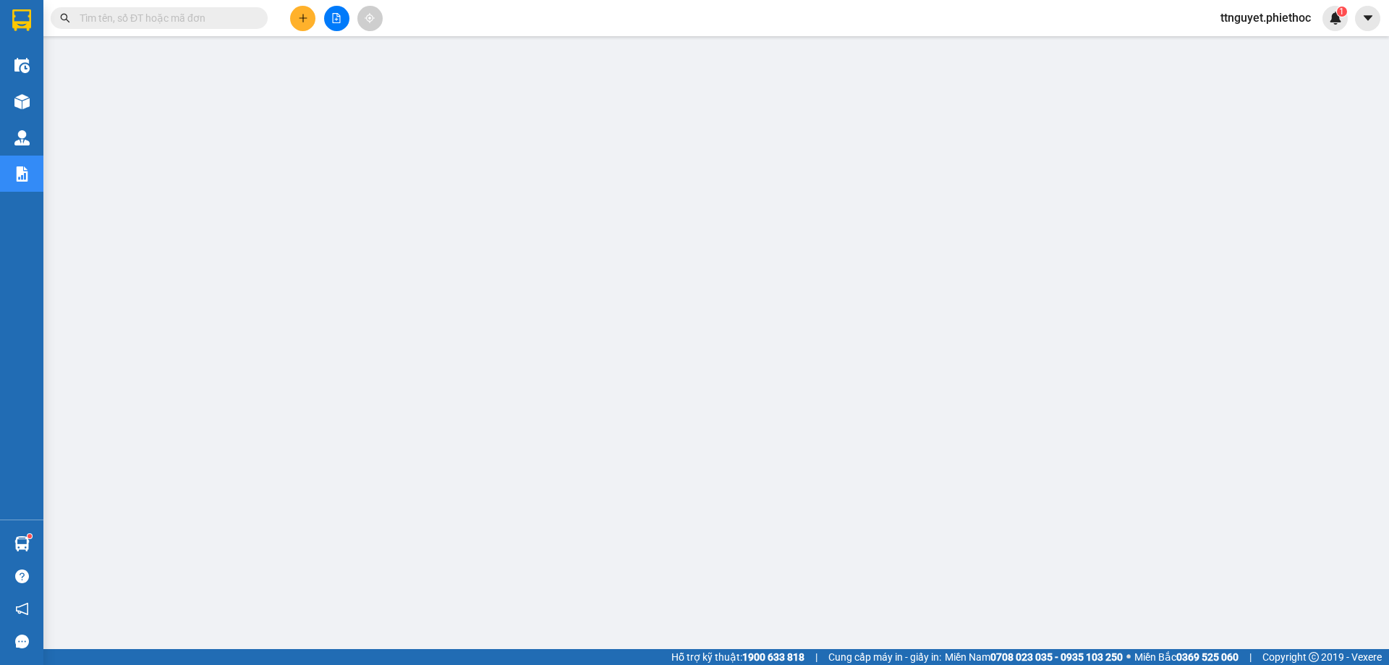
scroll to position [53, 0]
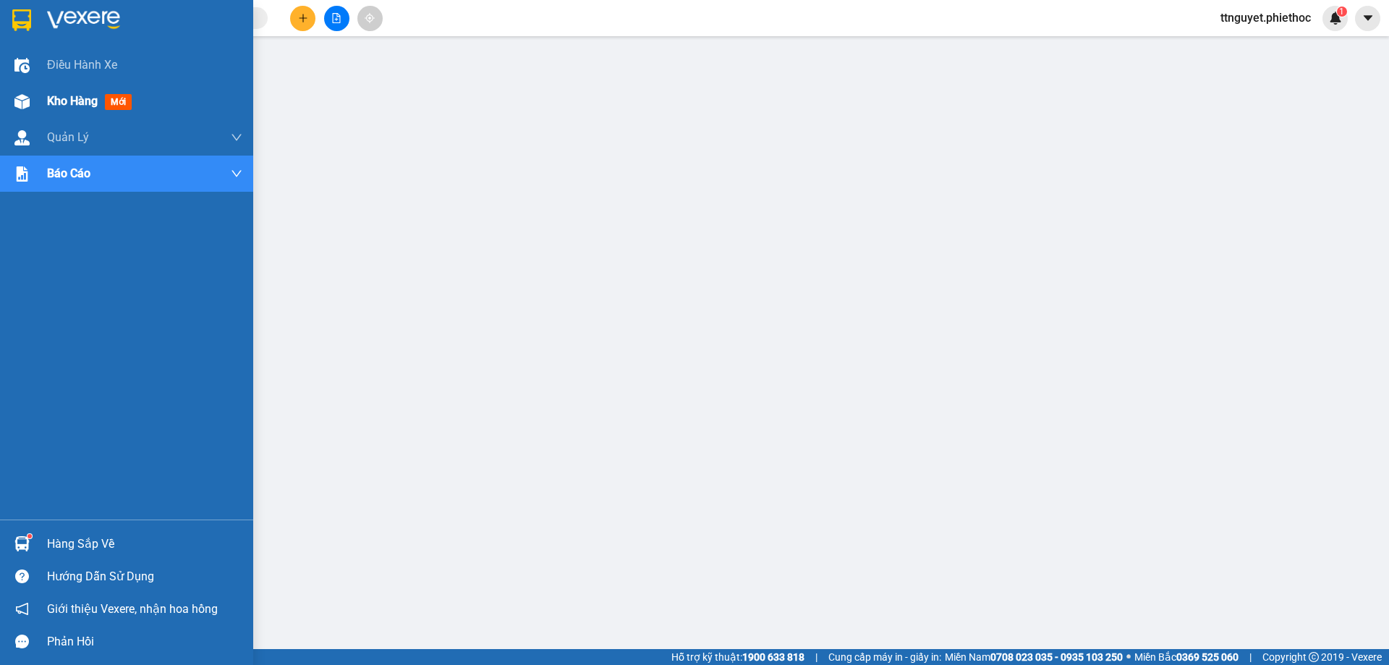
click at [14, 101] on img at bounding box center [21, 101] width 15 height 15
